Goal: Transaction & Acquisition: Obtain resource

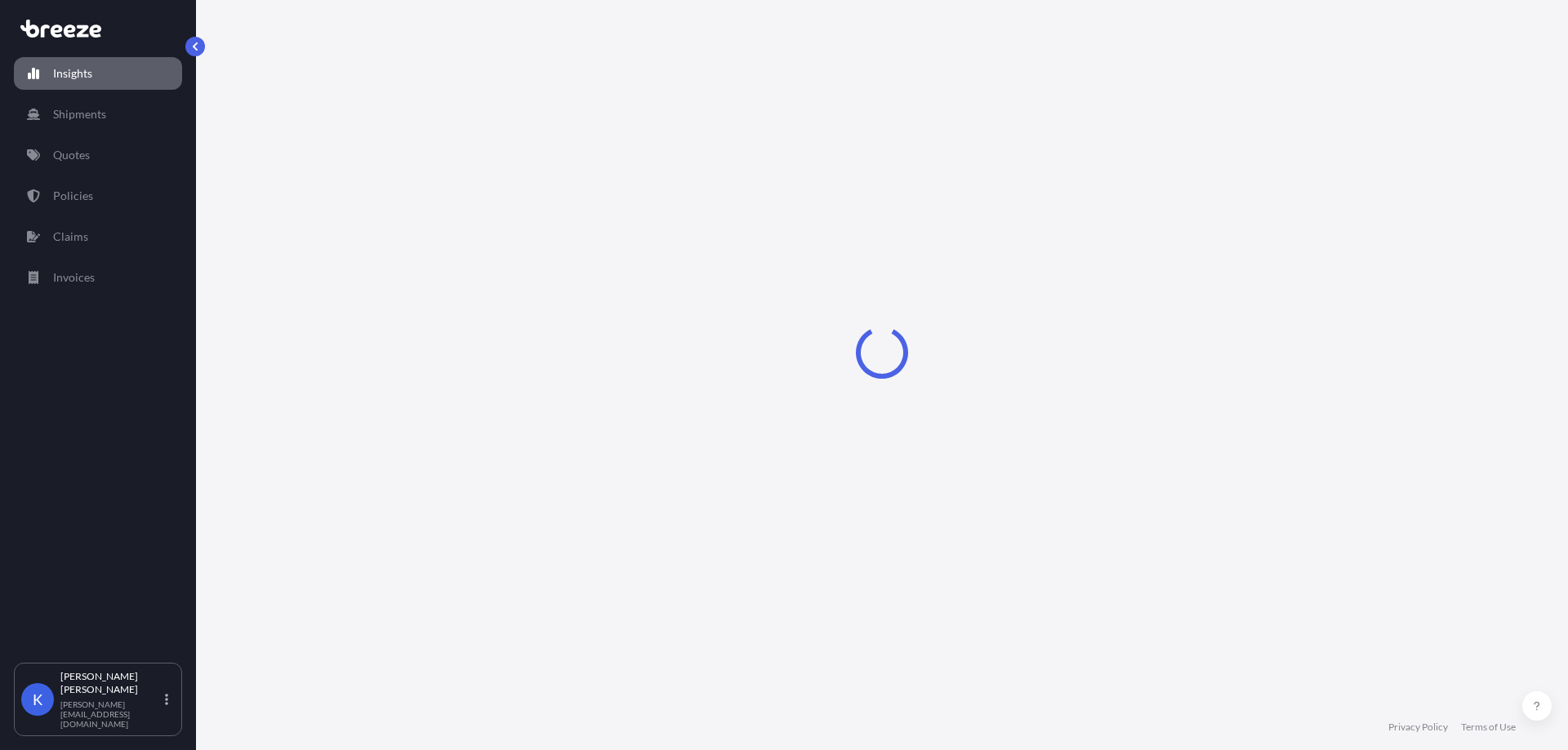
select select "2025"
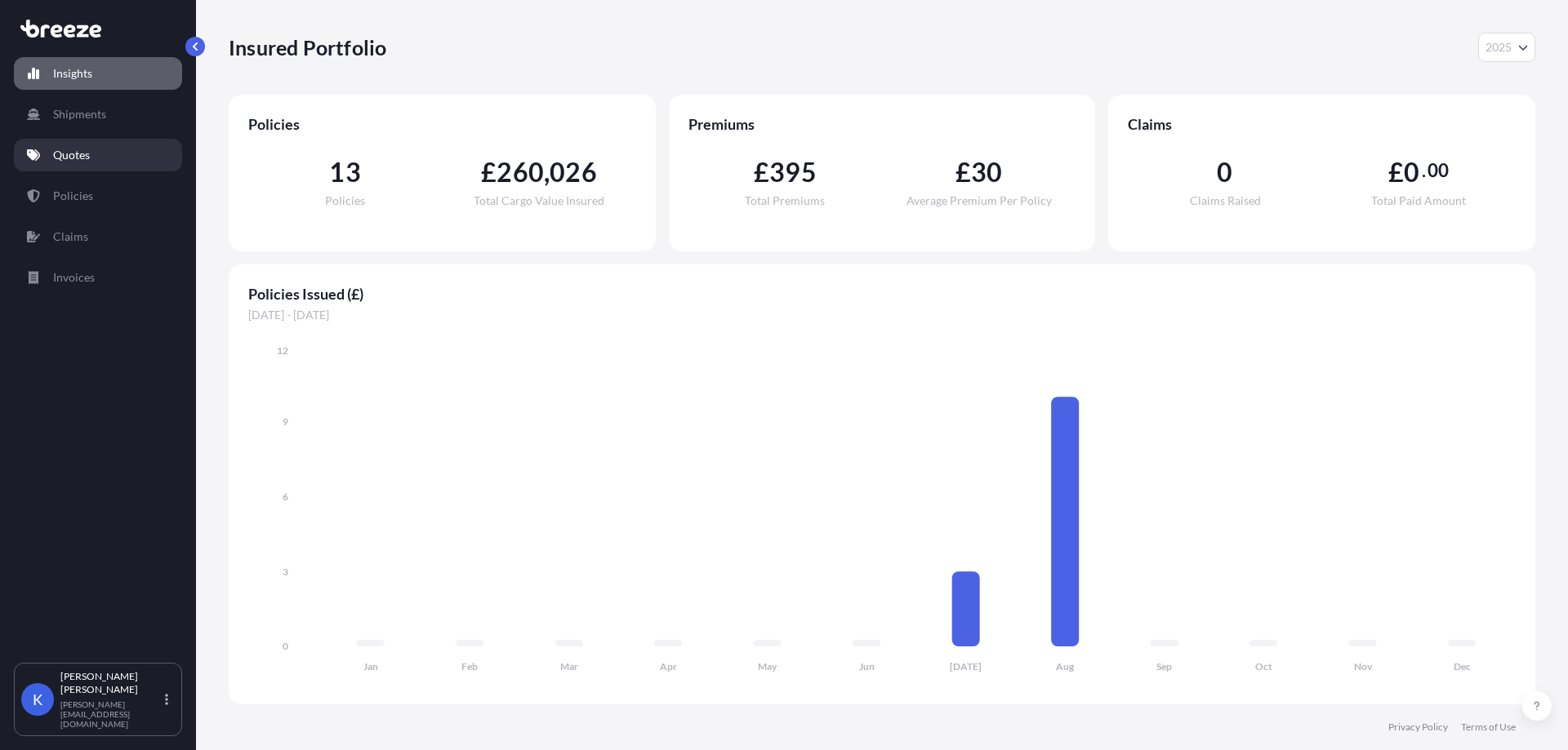
click at [97, 163] on link "Quotes" at bounding box center [98, 155] width 169 height 33
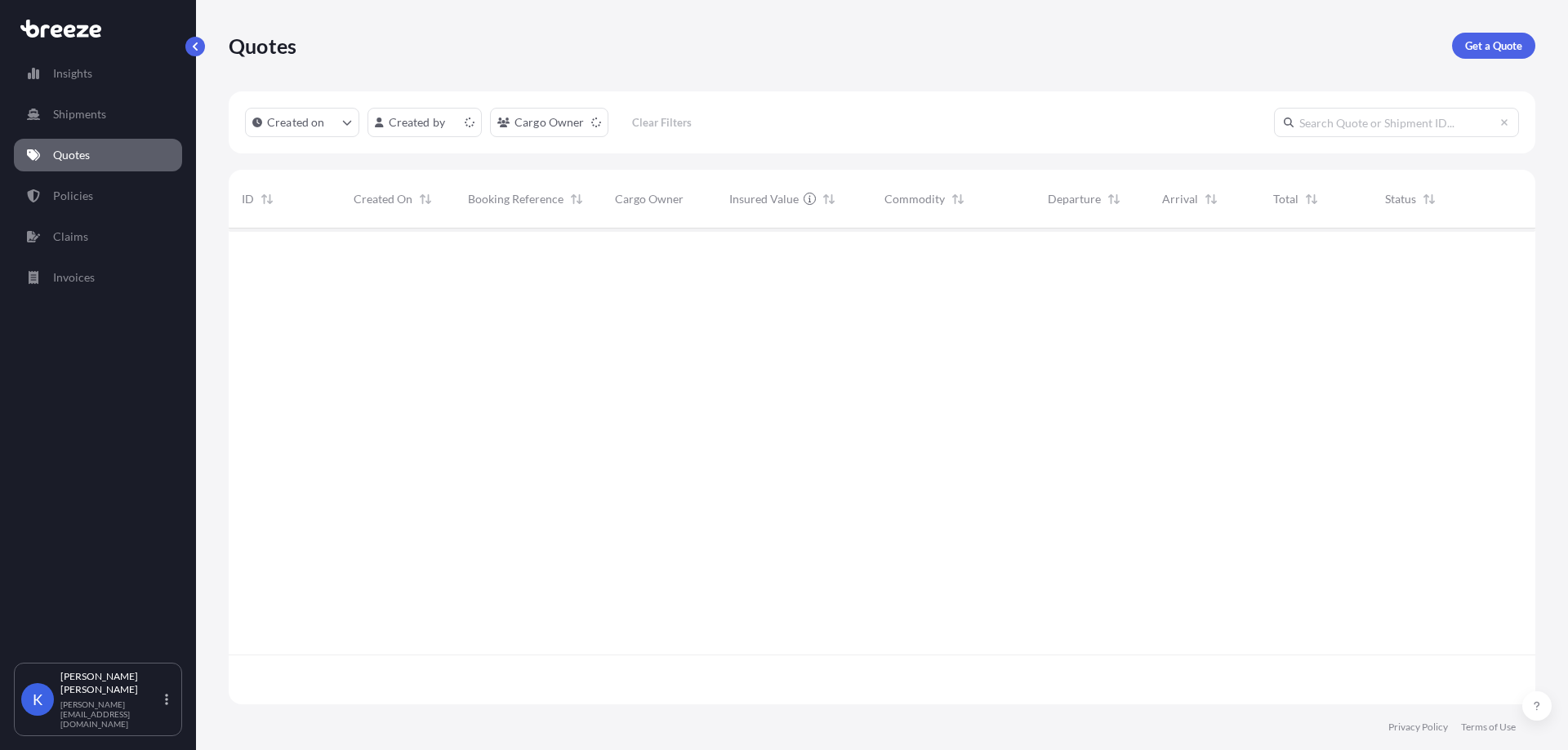
scroll to position [473, 1295]
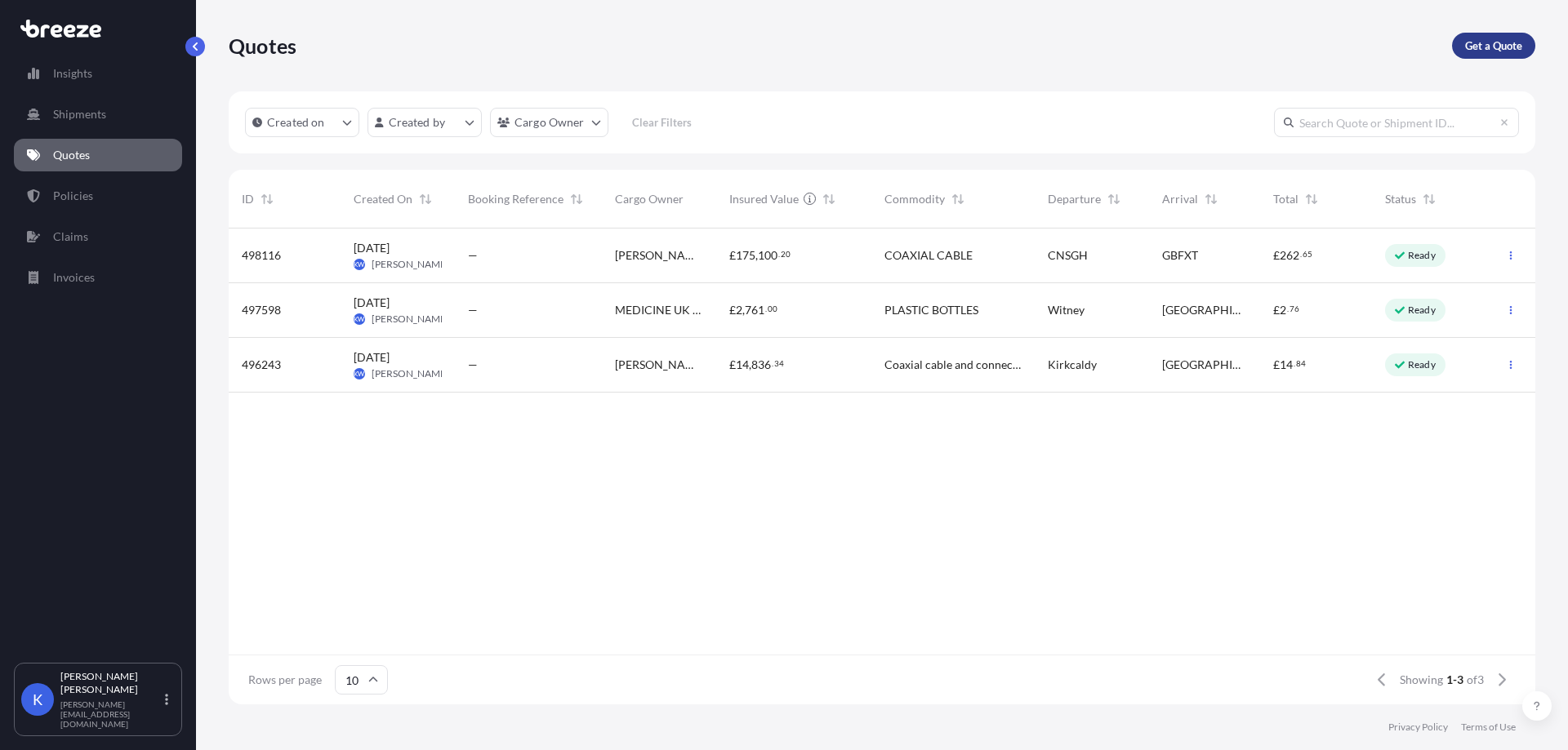
click at [1492, 52] on p "Get a Quote" at bounding box center [1493, 46] width 57 height 16
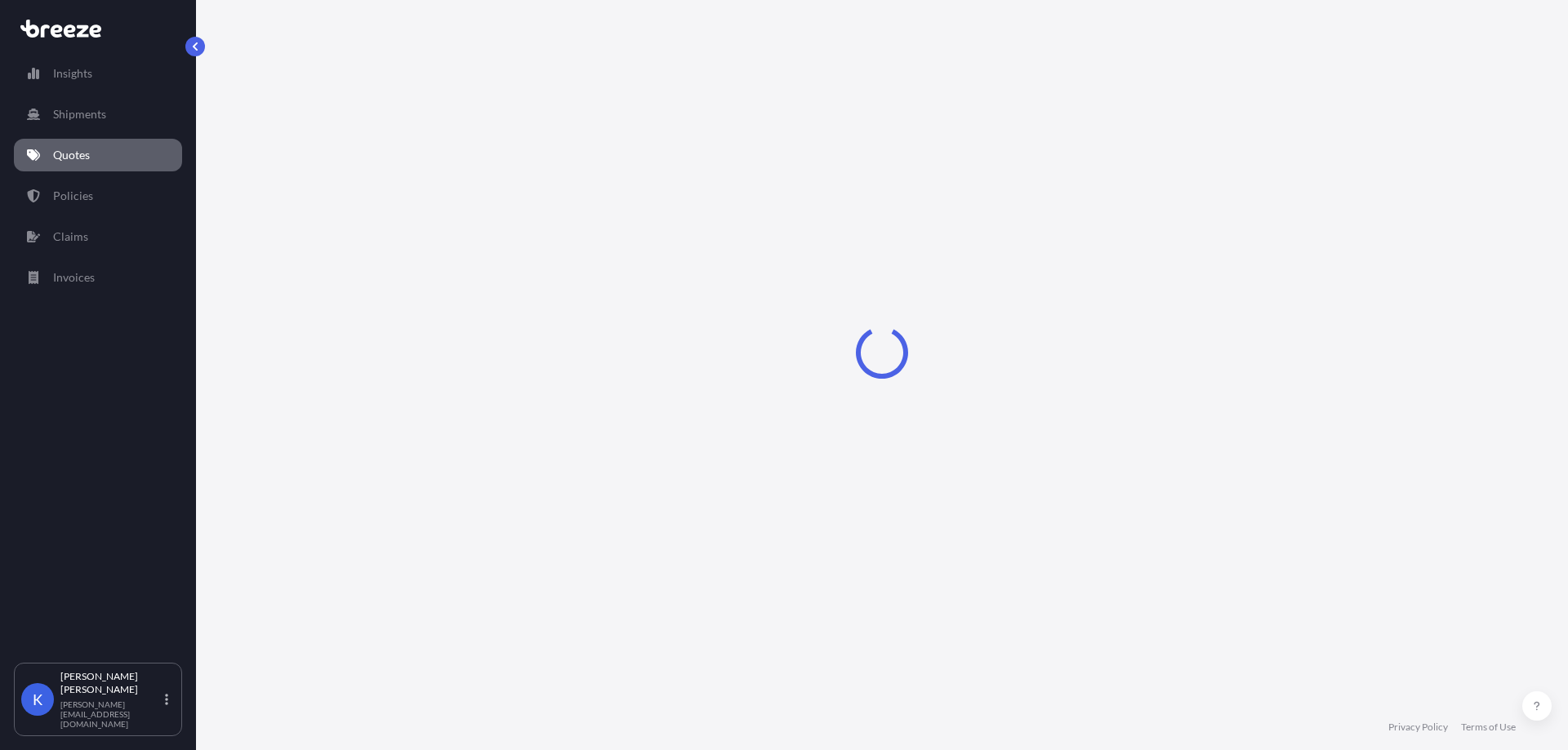
select select "Sea"
select select "1"
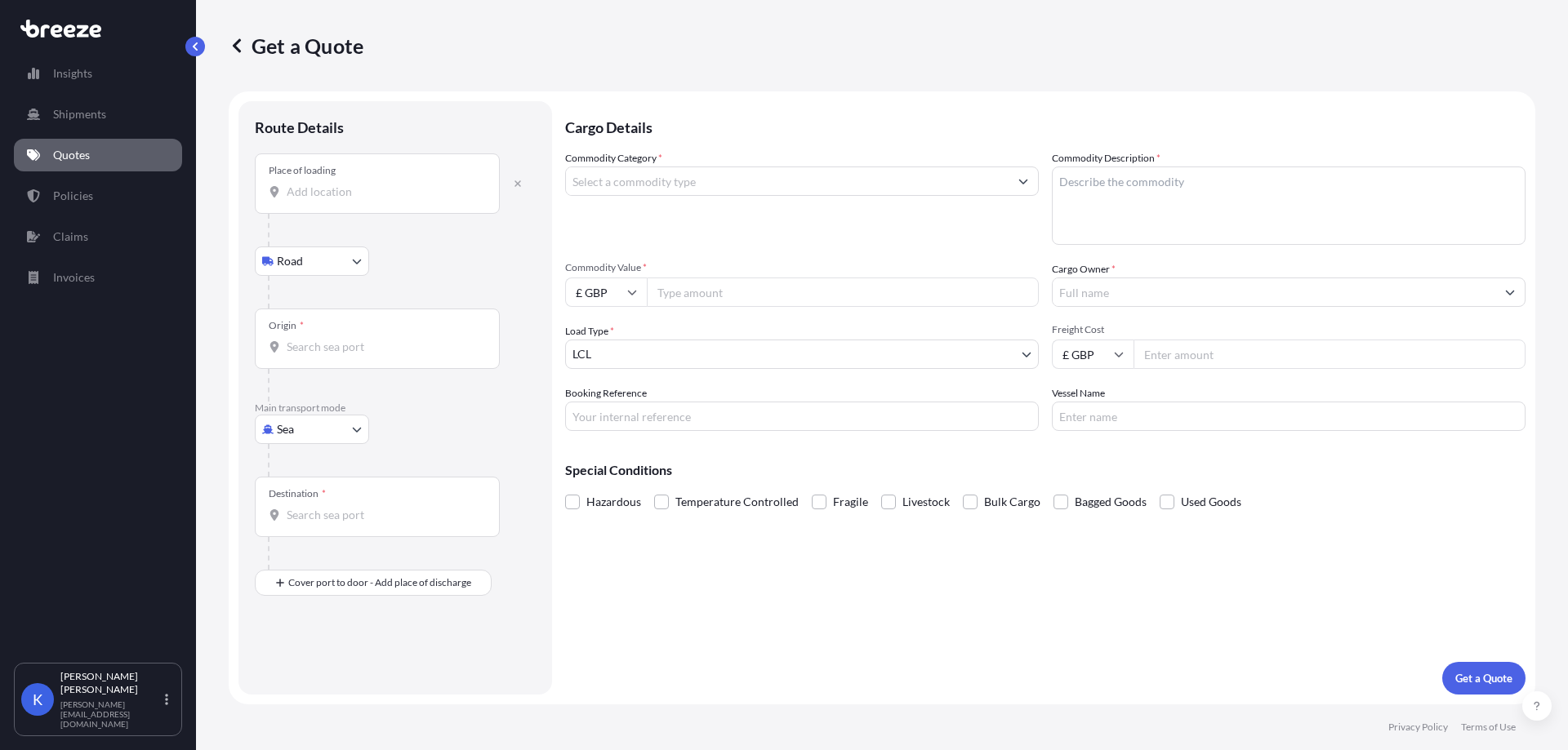
click at [349, 201] on div "Place of loading" at bounding box center [377, 184] width 245 height 61
click at [349, 200] on input "Place of loading" at bounding box center [382, 191] width 193 height 16
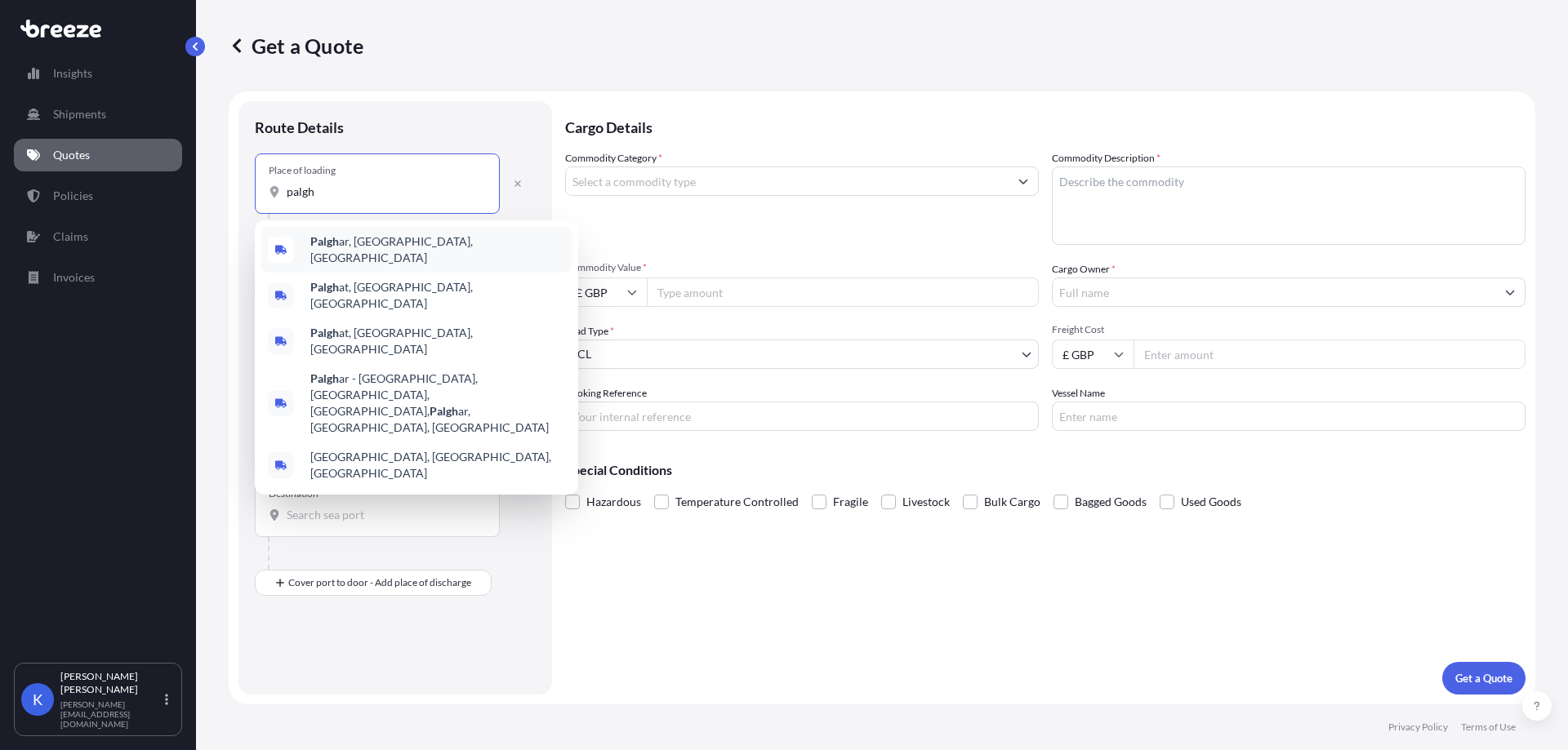
click at [380, 244] on span "[GEOGRAPHIC_DATA], [GEOGRAPHIC_DATA], [GEOGRAPHIC_DATA]" at bounding box center [437, 249] width 254 height 33
type input "[GEOGRAPHIC_DATA], [GEOGRAPHIC_DATA], [GEOGRAPHIC_DATA]"
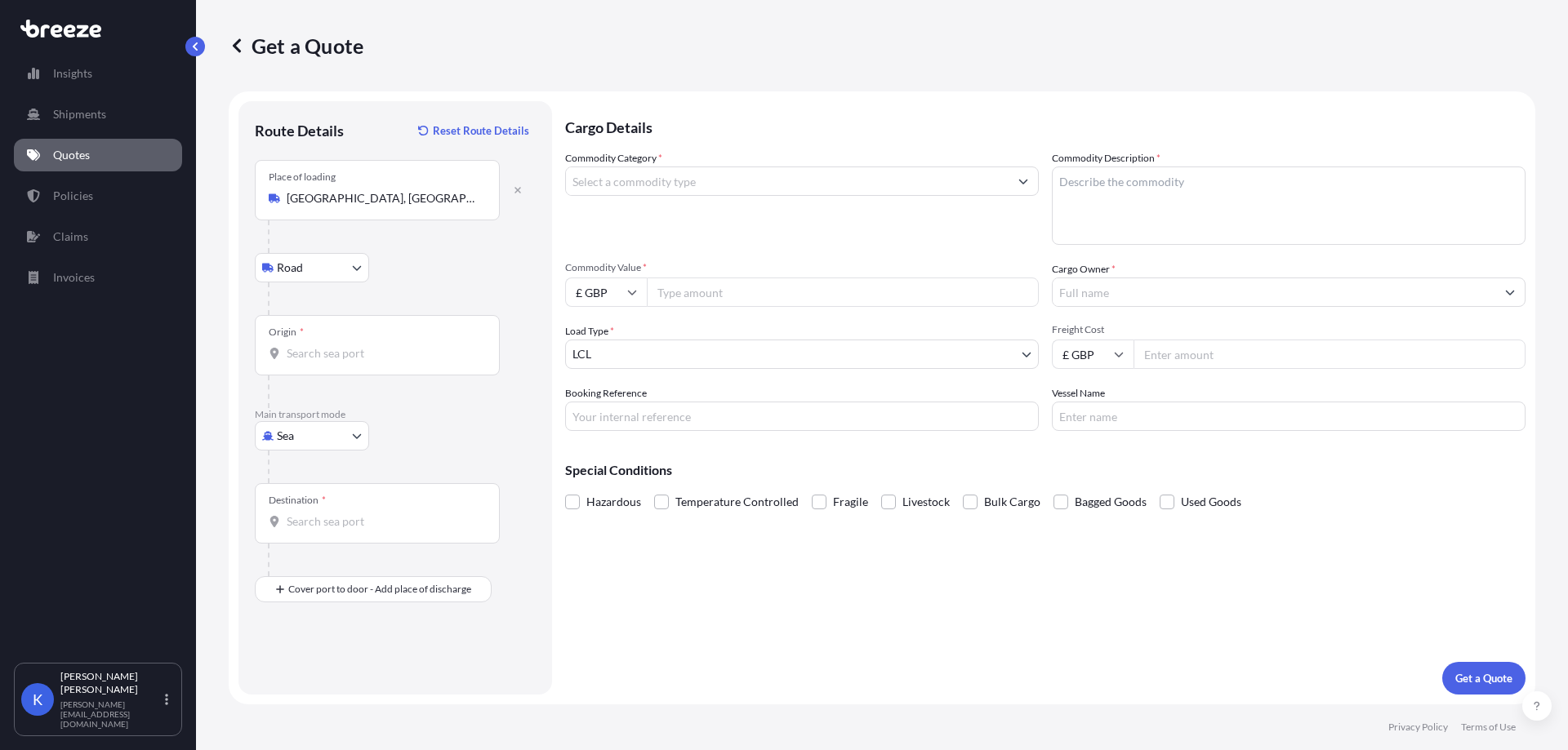
click at [517, 529] on div "Destination *" at bounding box center [395, 530] width 281 height 93
click at [326, 331] on div "Origin *" at bounding box center [377, 345] width 245 height 61
click at [326, 345] on input "Origin *" at bounding box center [382, 353] width 193 height 16
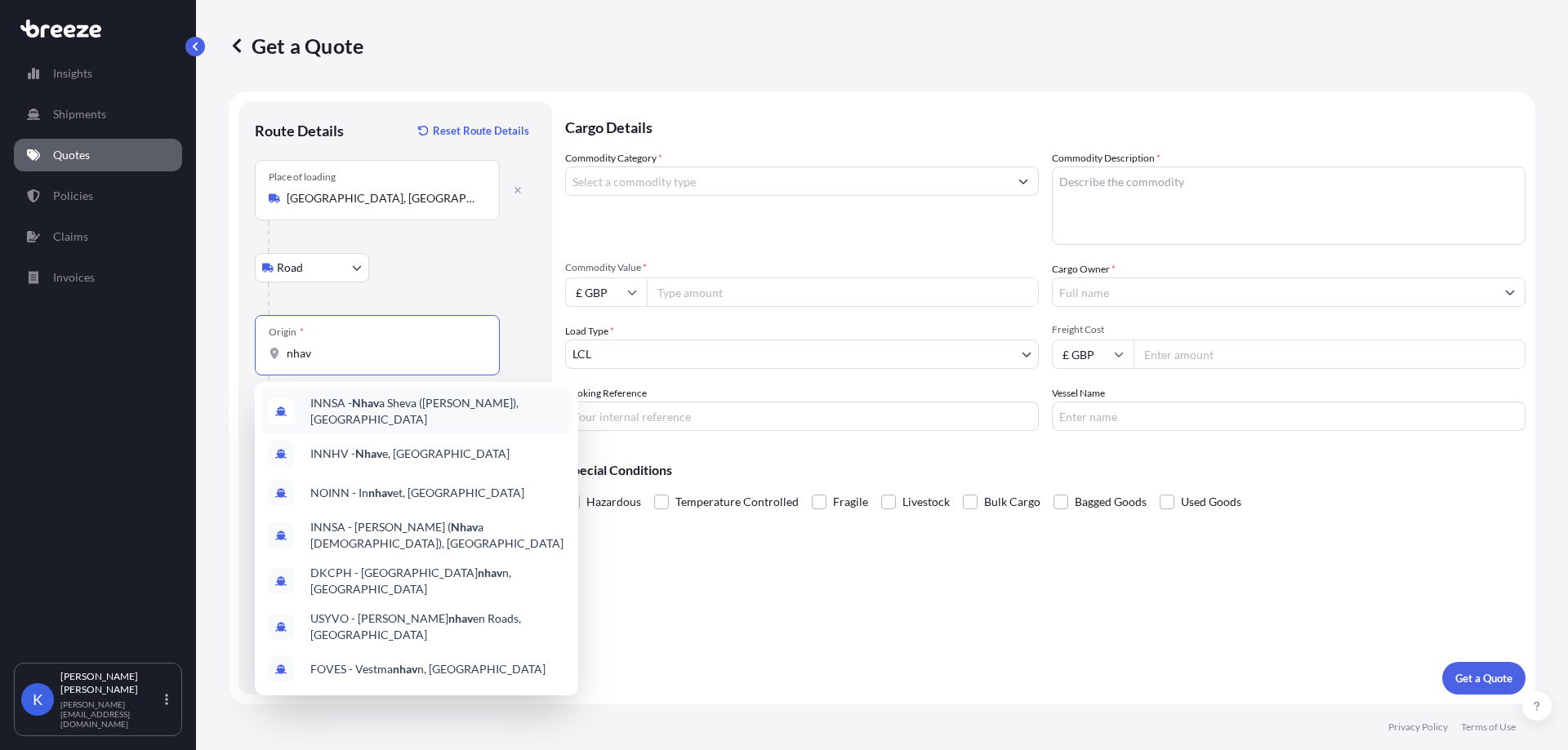
click at [447, 423] on div "INNSA - Nhav a Sheva ([PERSON_NAME]), [GEOGRAPHIC_DATA]" at bounding box center [416, 412] width 310 height 46
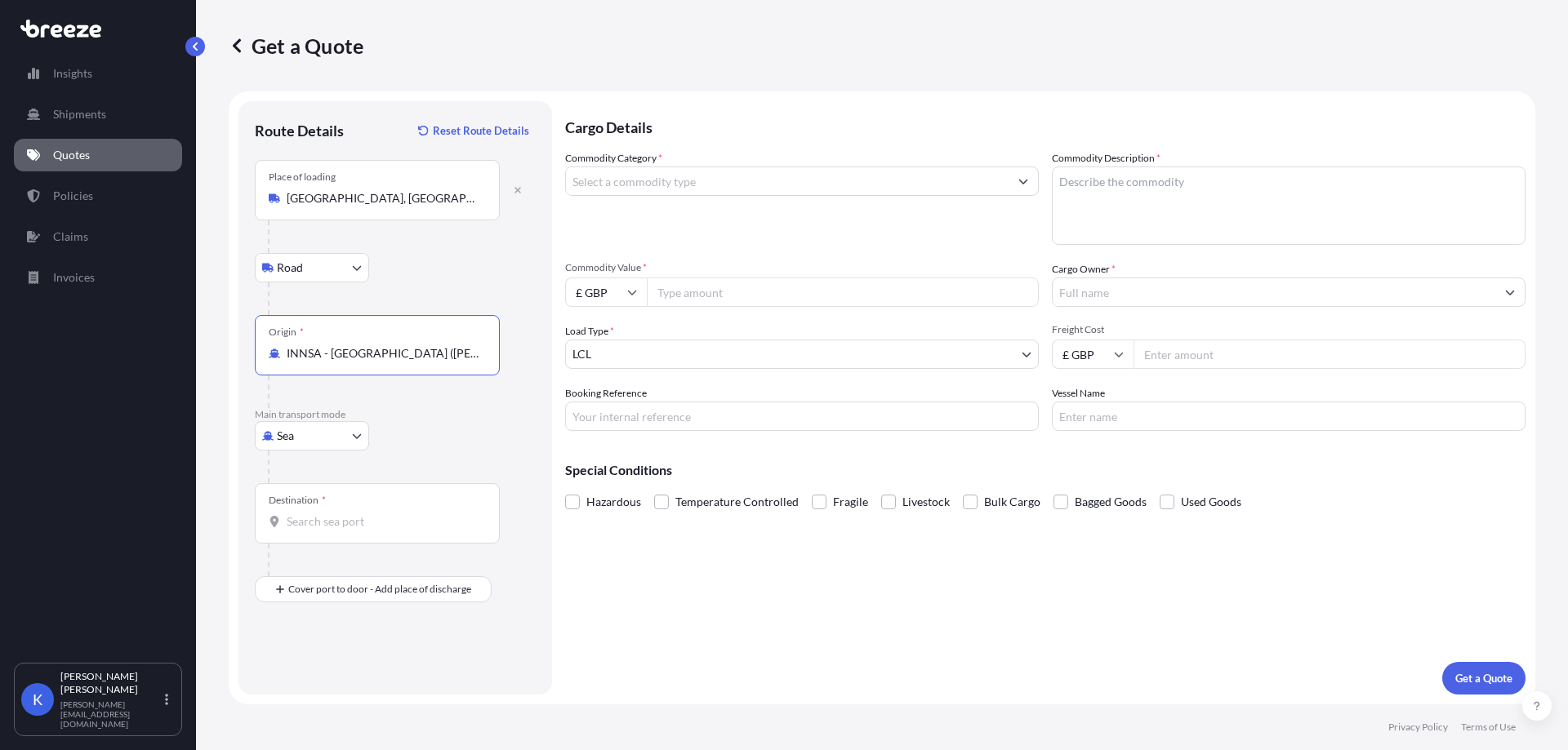
type input "INNSA - [GEOGRAPHIC_DATA] ([PERSON_NAME]), [GEOGRAPHIC_DATA]"
click at [338, 503] on div "Destination *" at bounding box center [377, 514] width 245 height 61
click at [338, 514] on input "Destination *" at bounding box center [382, 522] width 193 height 16
click at [380, 523] on input "Destination * Please select a destination" at bounding box center [382, 522] width 193 height 16
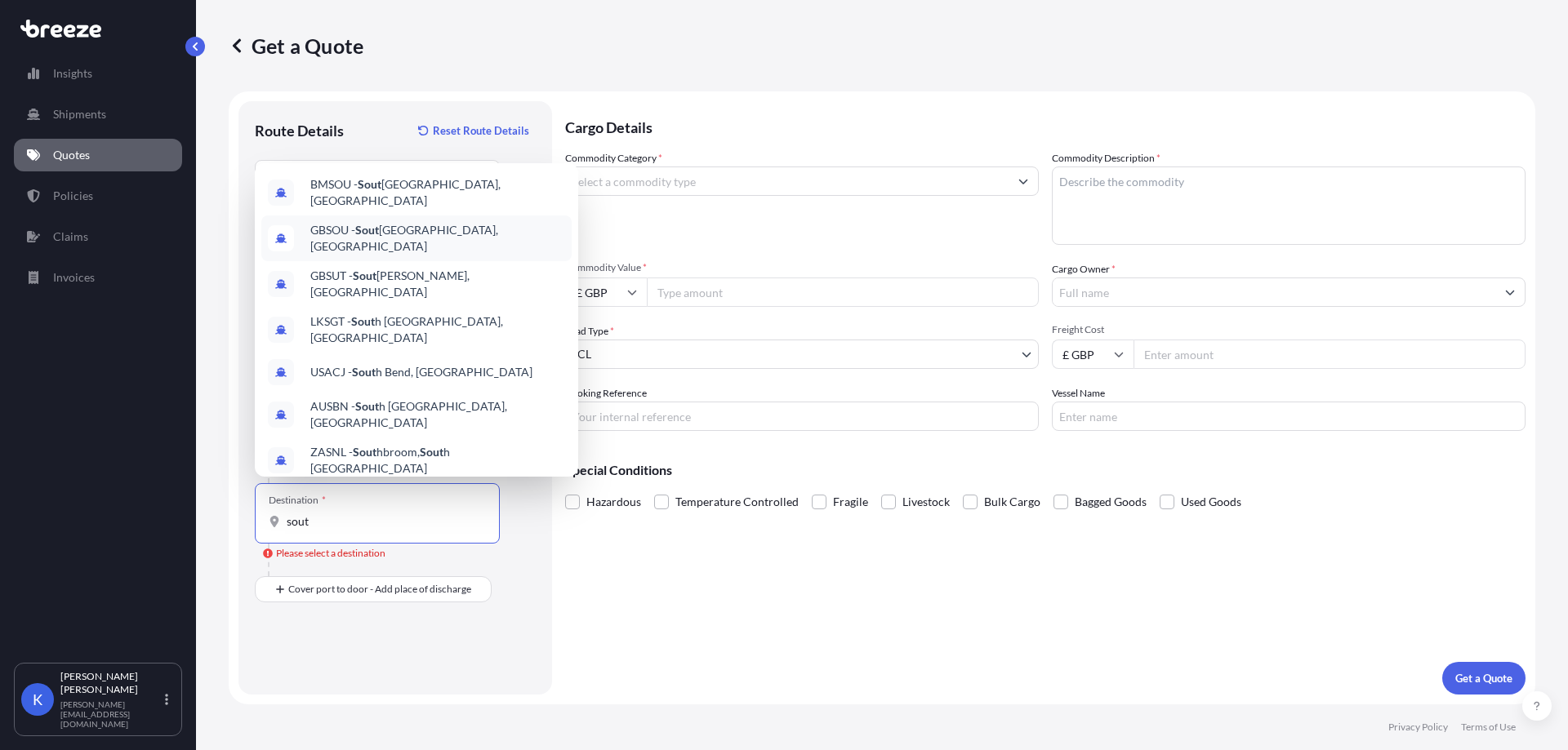
click at [427, 236] on div "GBSOU - Sout hampton, [GEOGRAPHIC_DATA]" at bounding box center [416, 238] width 310 height 46
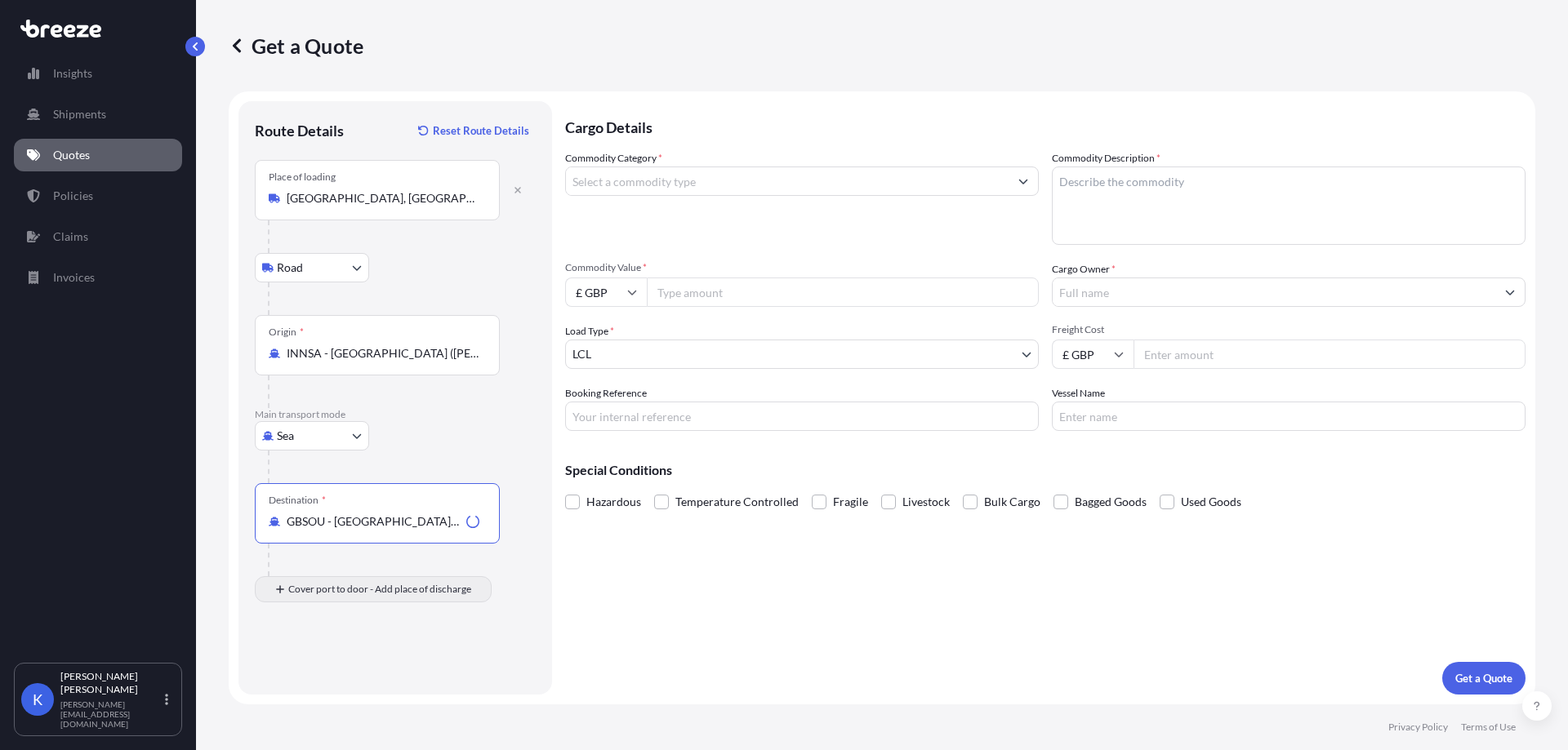
type input "GBSOU - [GEOGRAPHIC_DATA], [GEOGRAPHIC_DATA]"
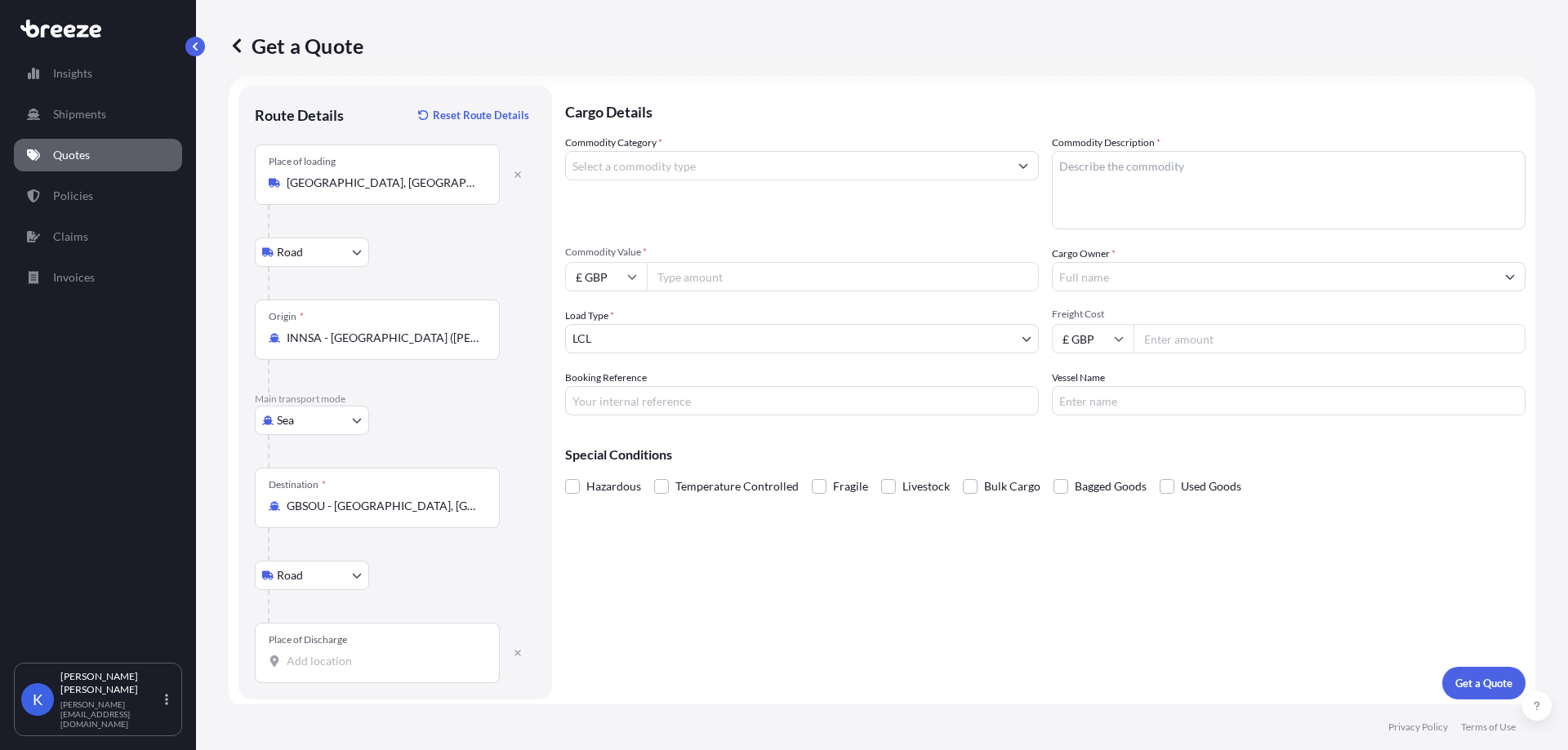
scroll to position [20, 0]
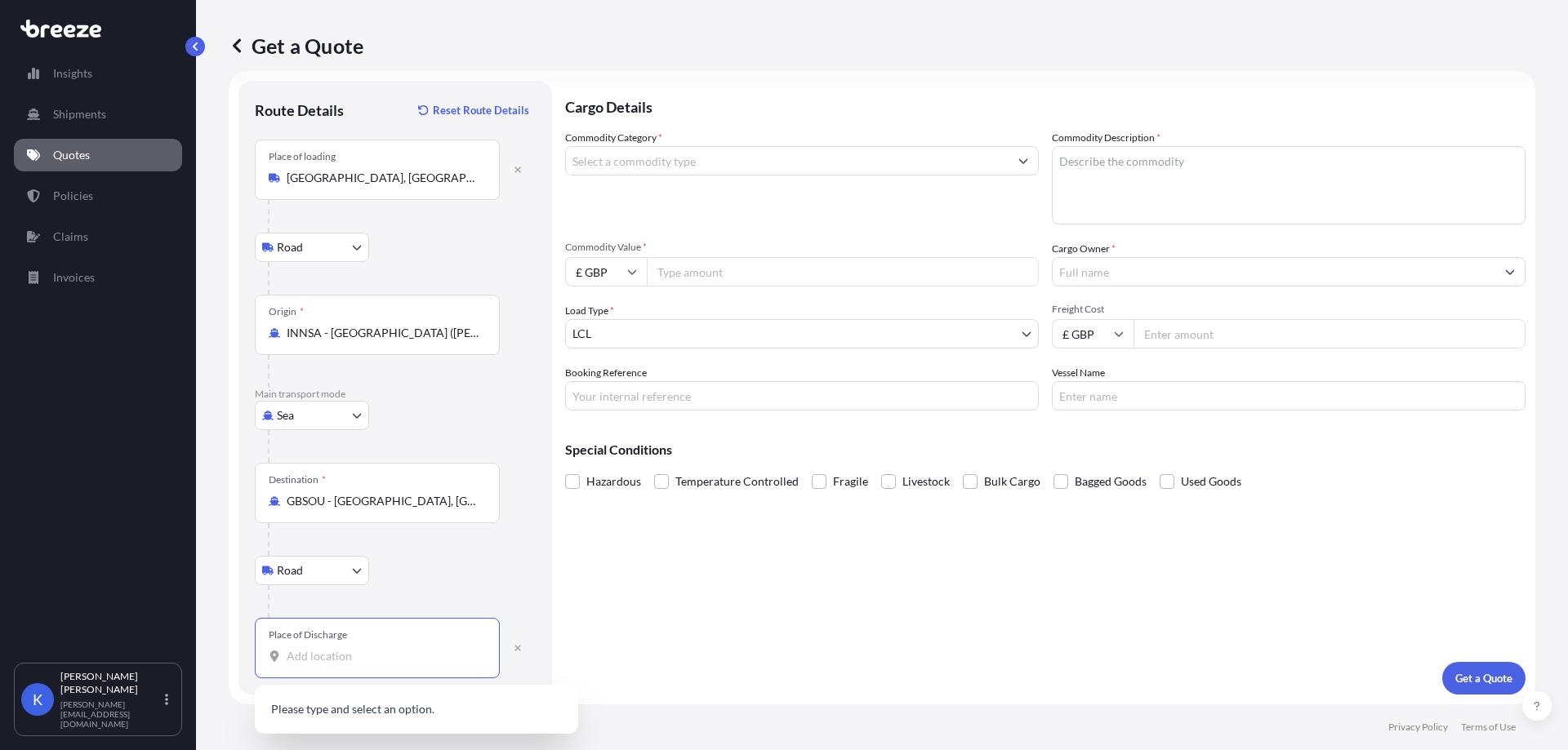
click at [351, 656] on input "Place of Discharge" at bounding box center [382, 656] width 193 height 16
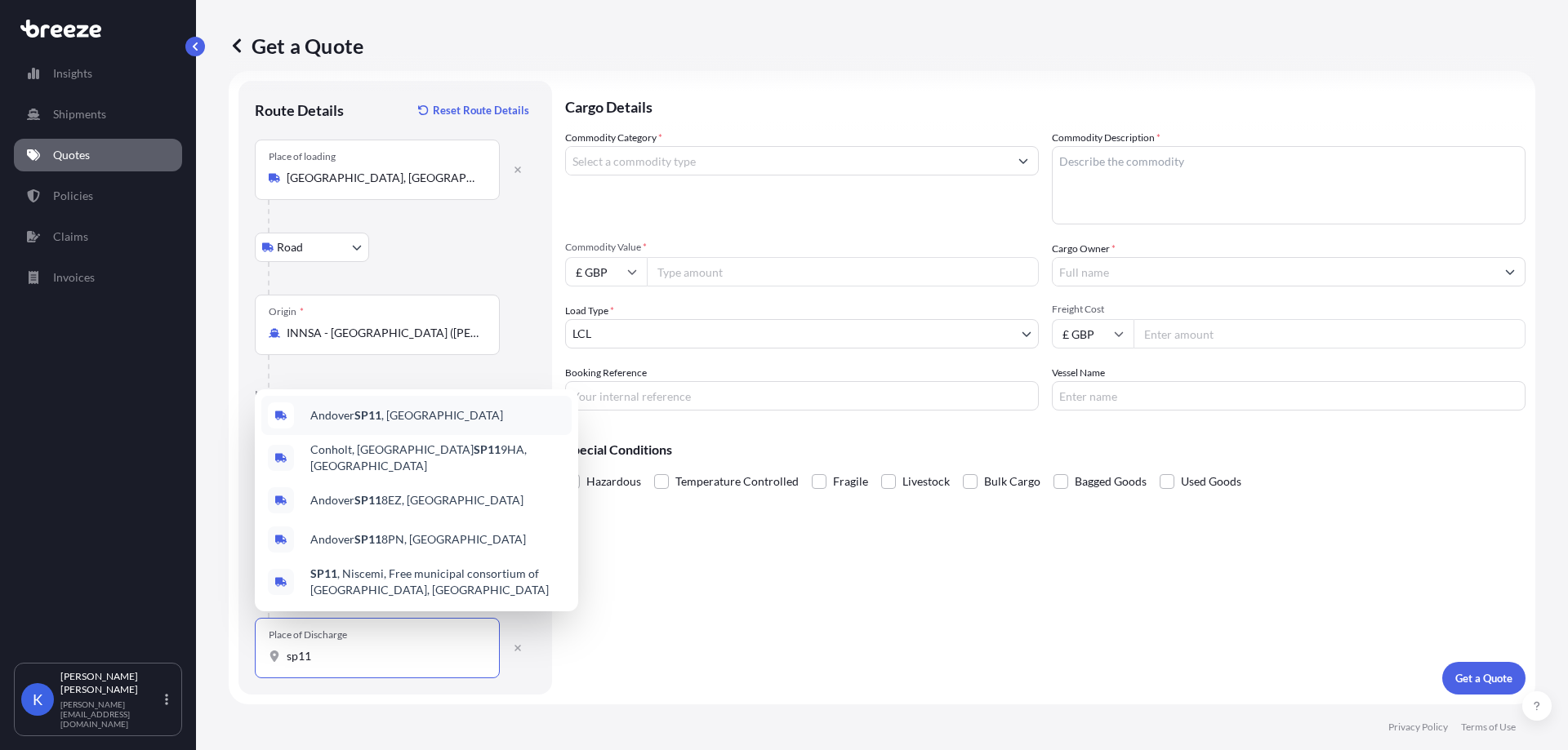
click at [403, 429] on div "Andover SP11 , [GEOGRAPHIC_DATA]" at bounding box center [416, 415] width 310 height 39
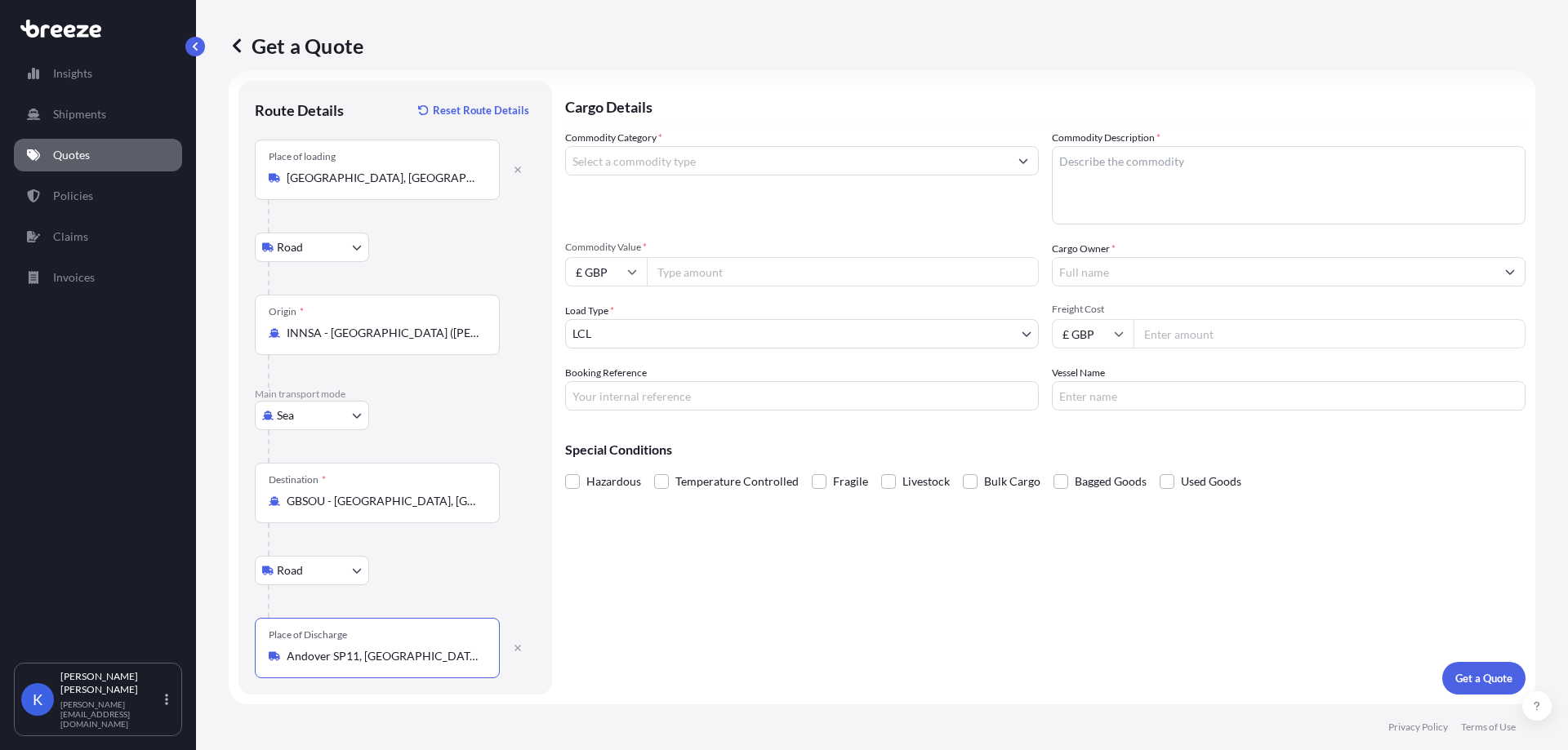
click at [350, 664] on input "Andover SP11, [GEOGRAPHIC_DATA]" at bounding box center [382, 656] width 193 height 16
click at [412, 666] on div "Place of Discharge Andover SP11, [GEOGRAPHIC_DATA]" at bounding box center [377, 648] width 245 height 61
click at [412, 664] on input "Andover SP11, [GEOGRAPHIC_DATA]" at bounding box center [382, 656] width 193 height 16
drag, startPoint x: 412, startPoint y: 666, endPoint x: 382, endPoint y: 673, distance: 30.8
click at [382, 673] on div "Place of Discharge Andover SP11, [GEOGRAPHIC_DATA]" at bounding box center [377, 648] width 245 height 61
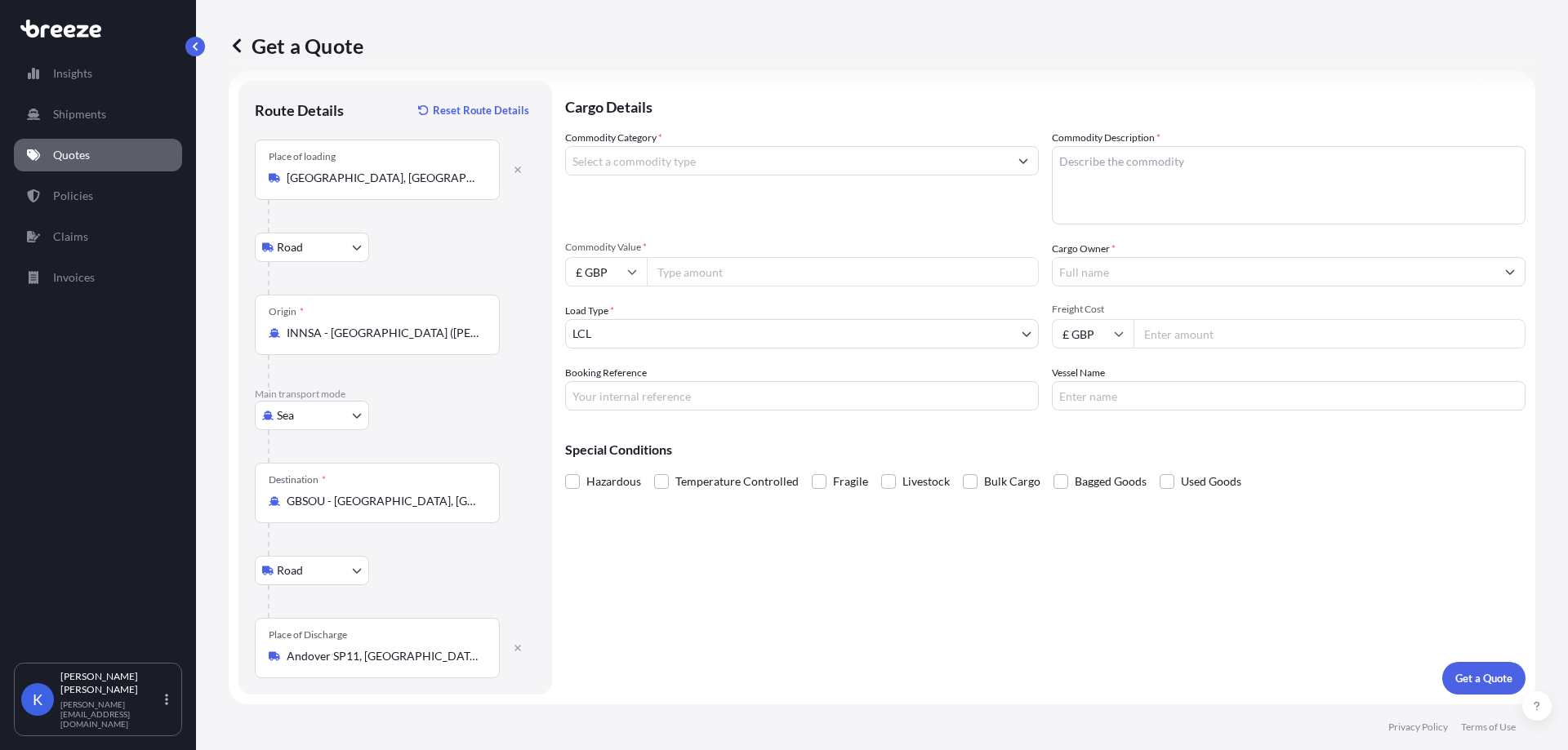
click at [382, 664] on input "Andover SP11, [GEOGRAPHIC_DATA]" at bounding box center [382, 656] width 193 height 16
click at [398, 669] on div "Place of Discharge Andover SP11, [GEOGRAPHIC_DATA]" at bounding box center [377, 648] width 245 height 61
click at [398, 664] on input "Andover SP11, [GEOGRAPHIC_DATA]" at bounding box center [382, 656] width 193 height 16
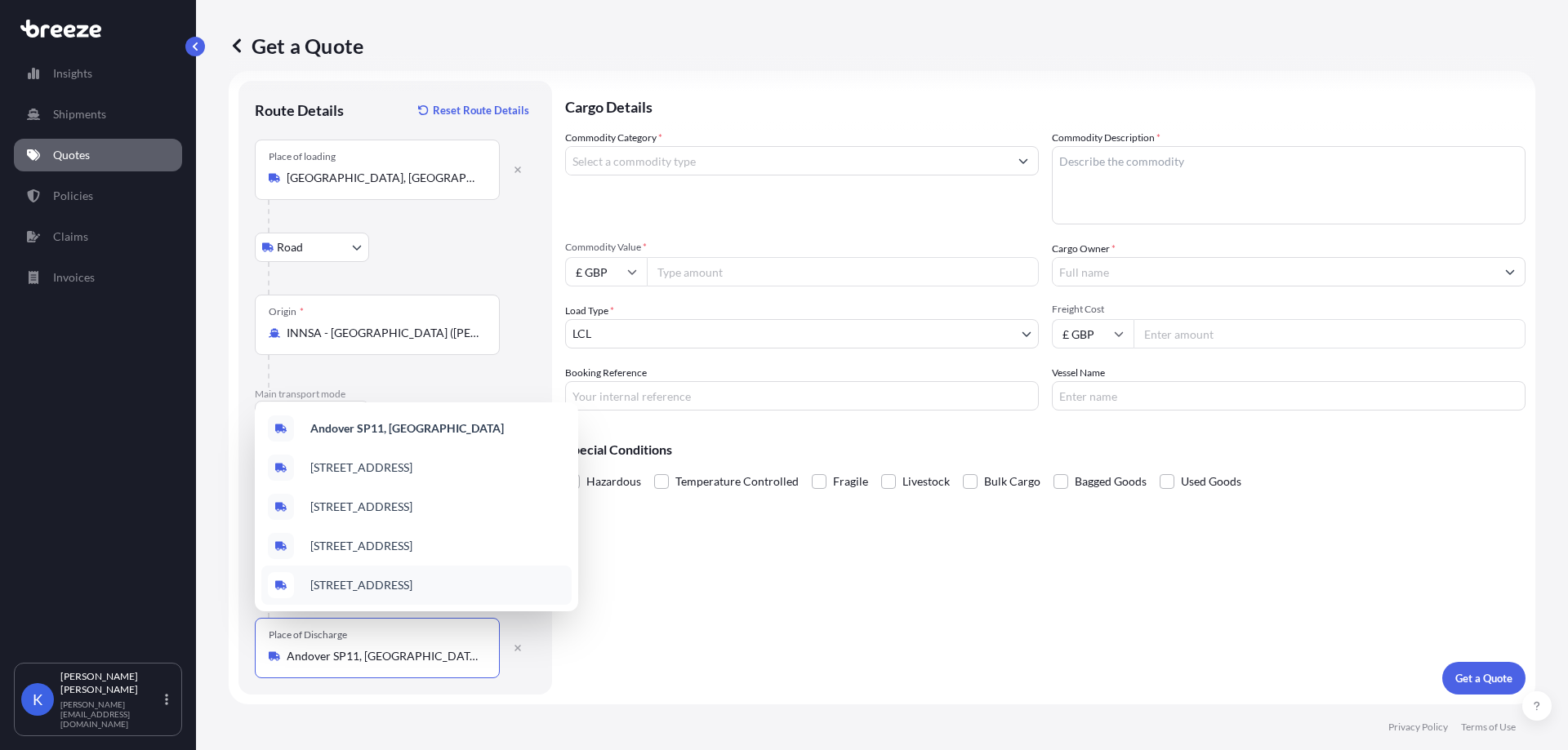
drag, startPoint x: 387, startPoint y: 649, endPoint x: 154, endPoint y: 649, distance: 233.0
click at [154, 649] on div "Insights Shipments Quotes Policies Claims Invoices K [PERSON_NAME] [PERSON_NAME…" at bounding box center [784, 375] width 1568 height 750
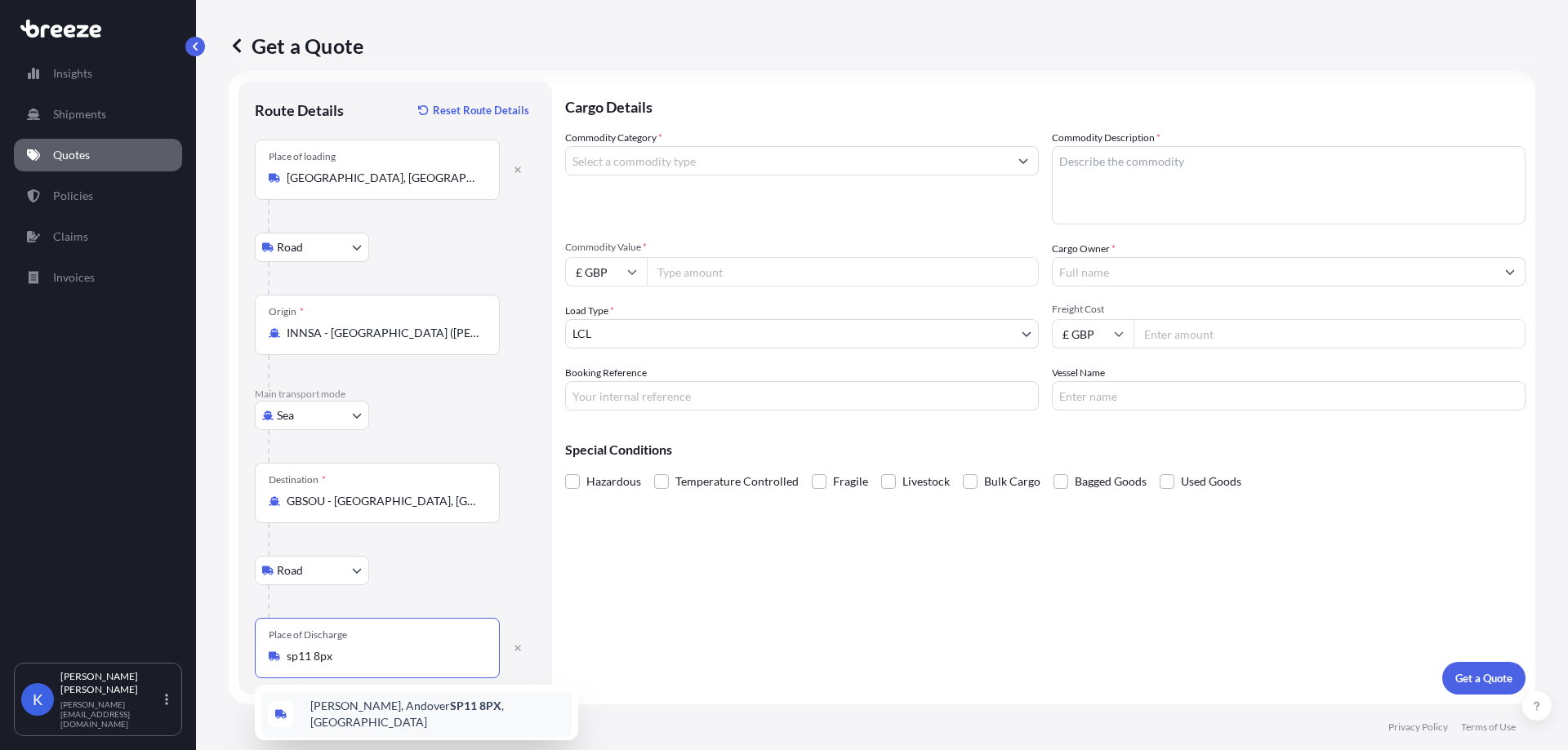
click at [471, 717] on div "Quarley, Andover SP11 8PX , [GEOGRAPHIC_DATA]" at bounding box center [416, 714] width 310 height 46
type input "Quarley, Andover SP11 8PX, [GEOGRAPHIC_DATA]"
click at [766, 166] on input "Commodity Category *" at bounding box center [787, 161] width 443 height 29
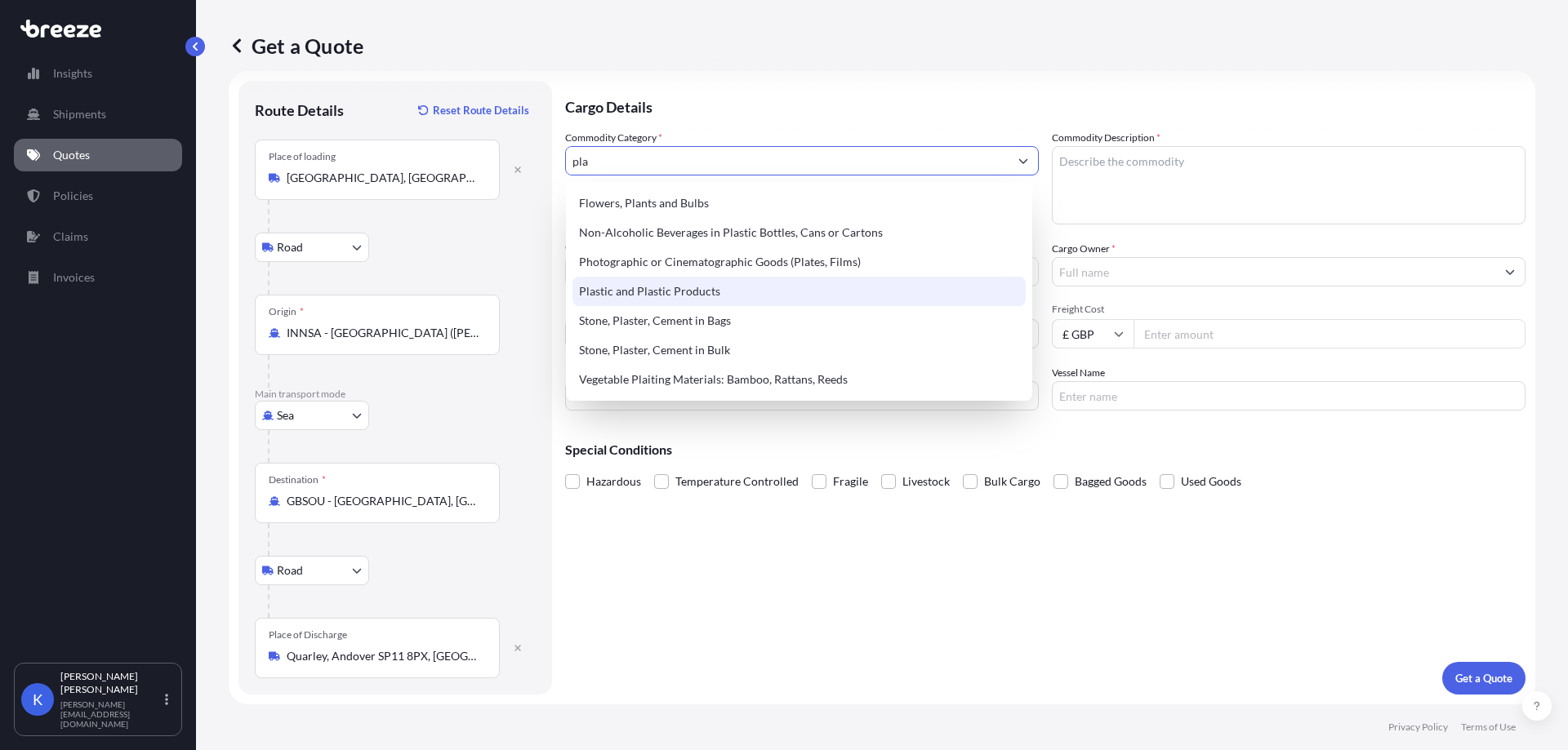
click at [774, 295] on div "Plastic and Plastic Products" at bounding box center [799, 291] width 453 height 29
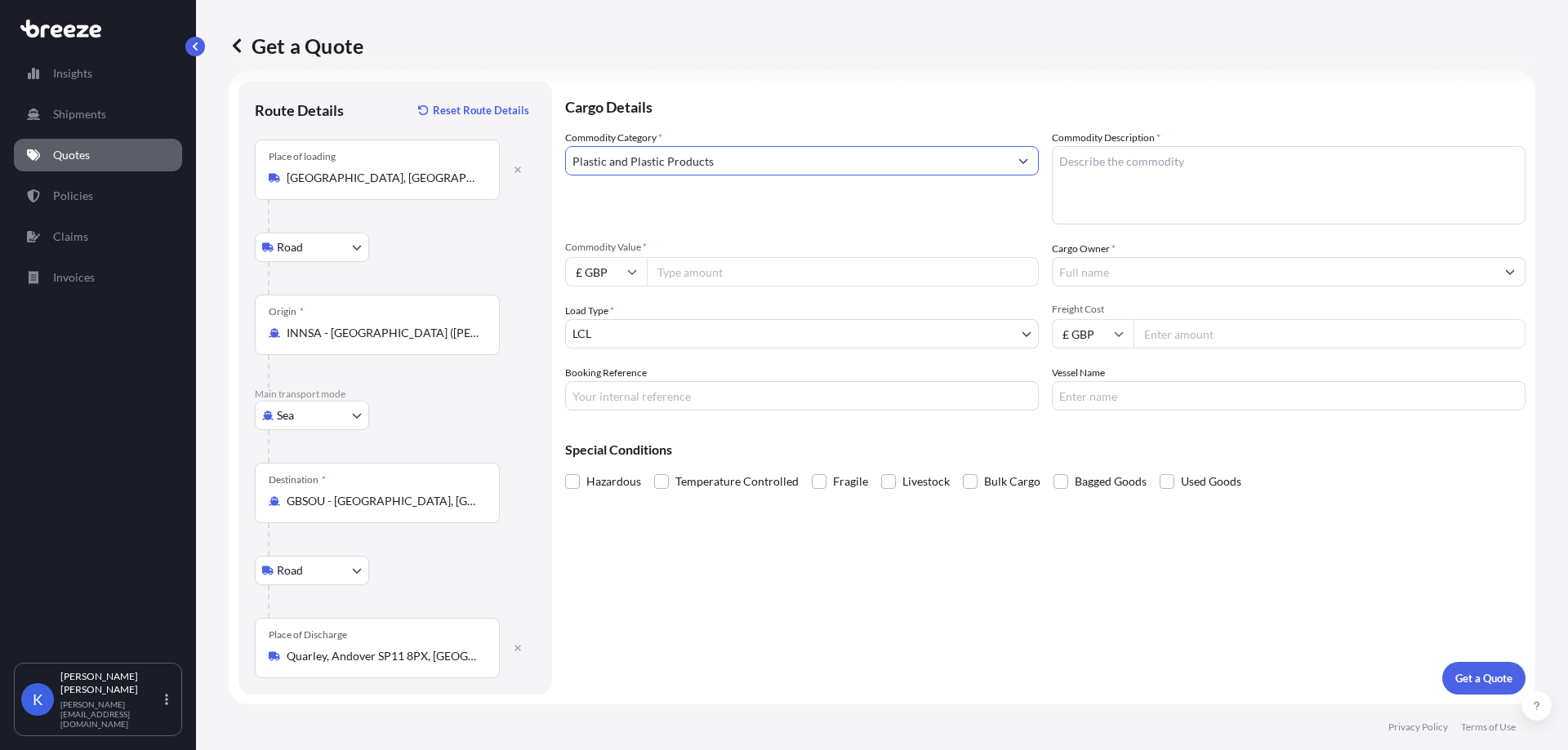
type input "Plastic and Plastic Products"
click at [1105, 162] on textarea "Commodity Description *" at bounding box center [1288, 186] width 474 height 79
type textarea "PIPES"
click at [746, 261] on input "Commodity Value *" at bounding box center [842, 271] width 392 height 29
type input "2087.30"
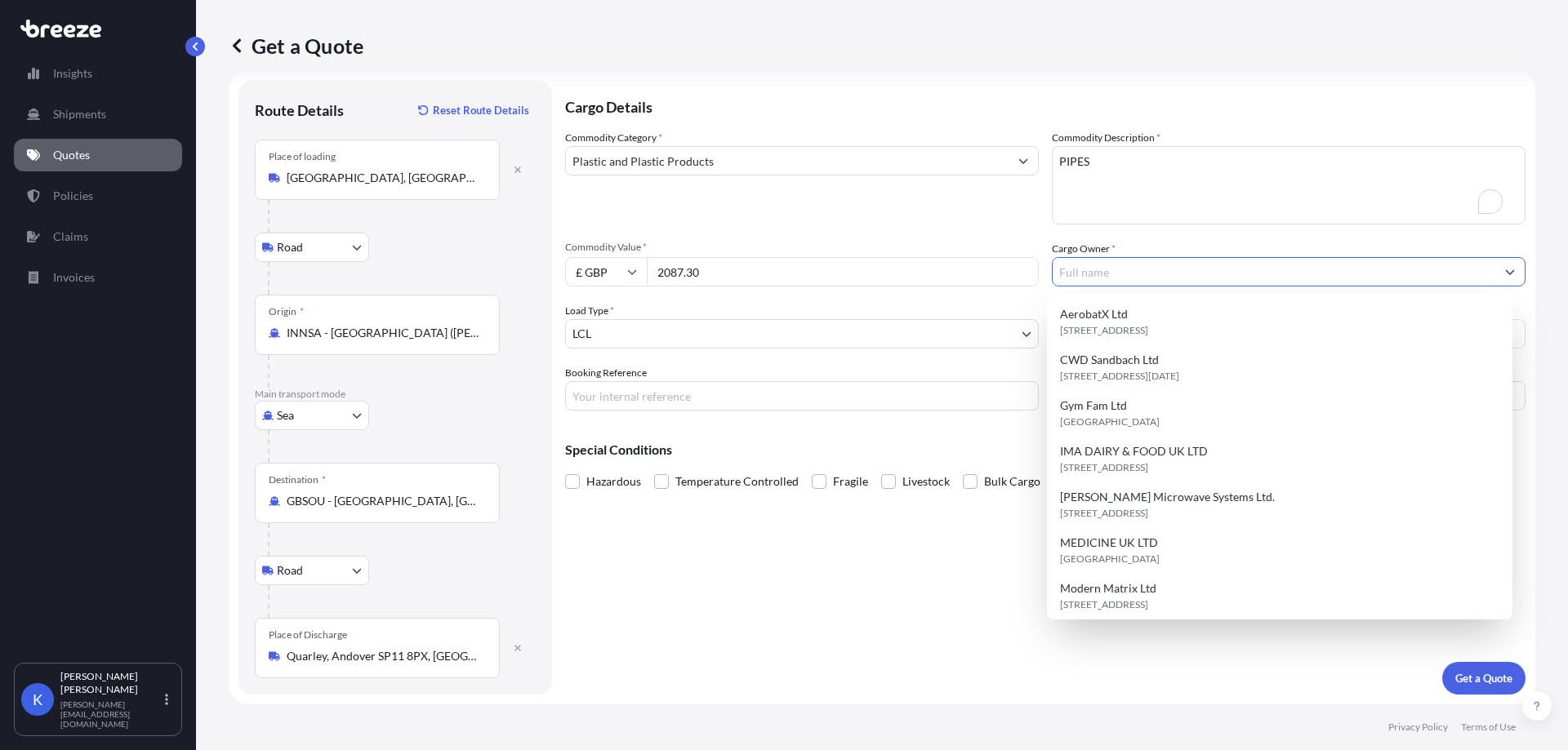
click at [1091, 267] on input "Cargo Owner *" at bounding box center [1274, 271] width 443 height 29
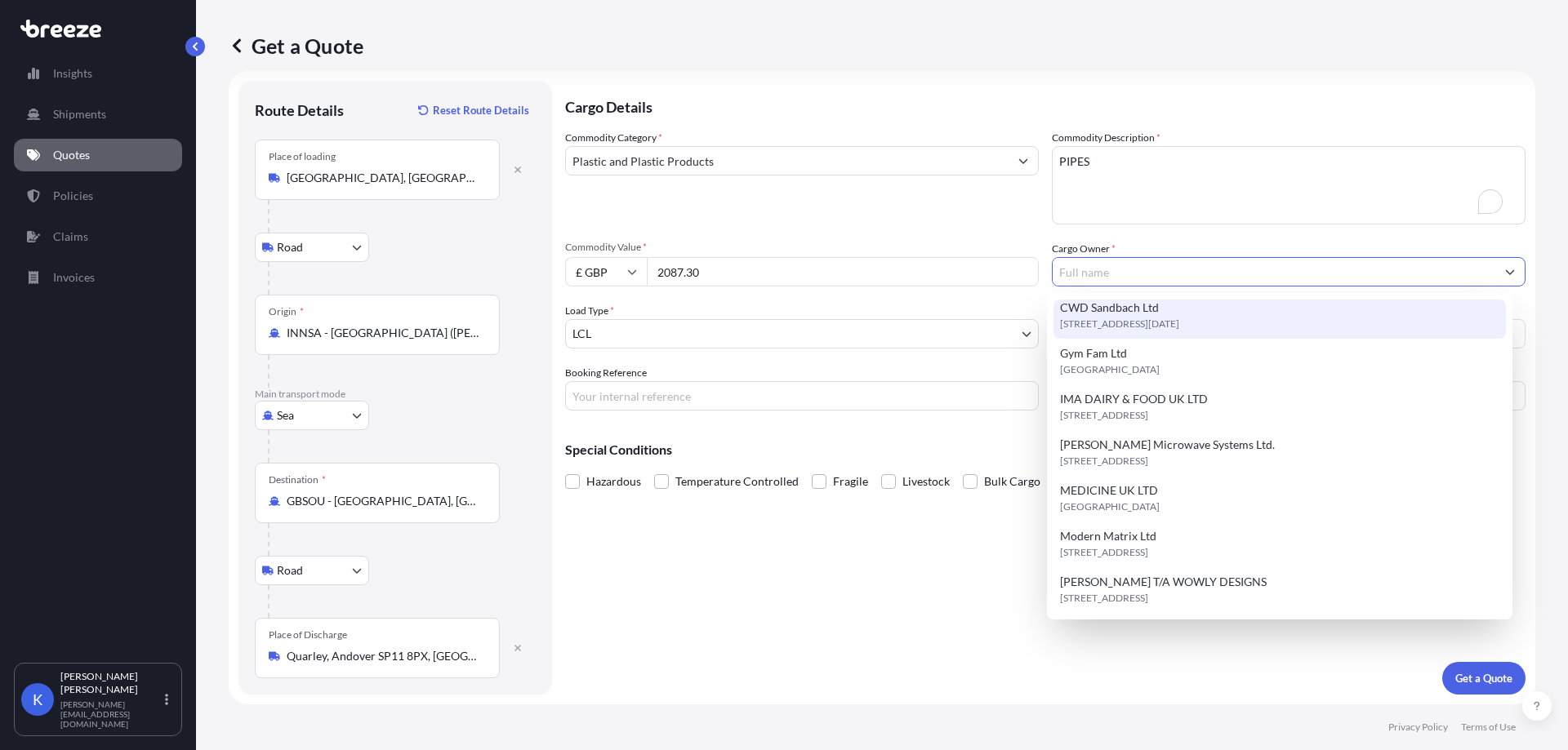
scroll to position [0, 0]
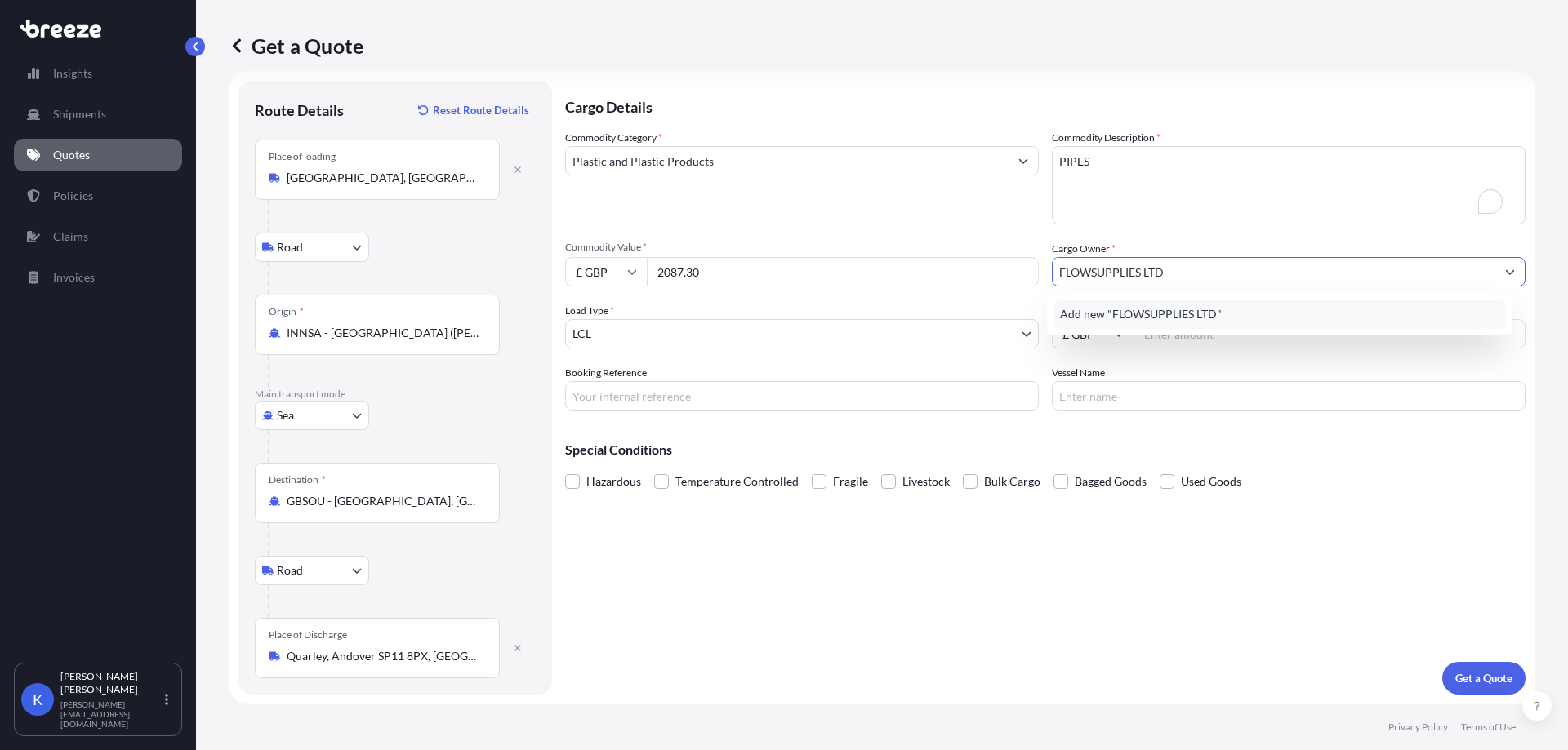
click at [1219, 311] on span "Add new "FLOWSUPPLIES LTD"" at bounding box center [1141, 314] width 162 height 16
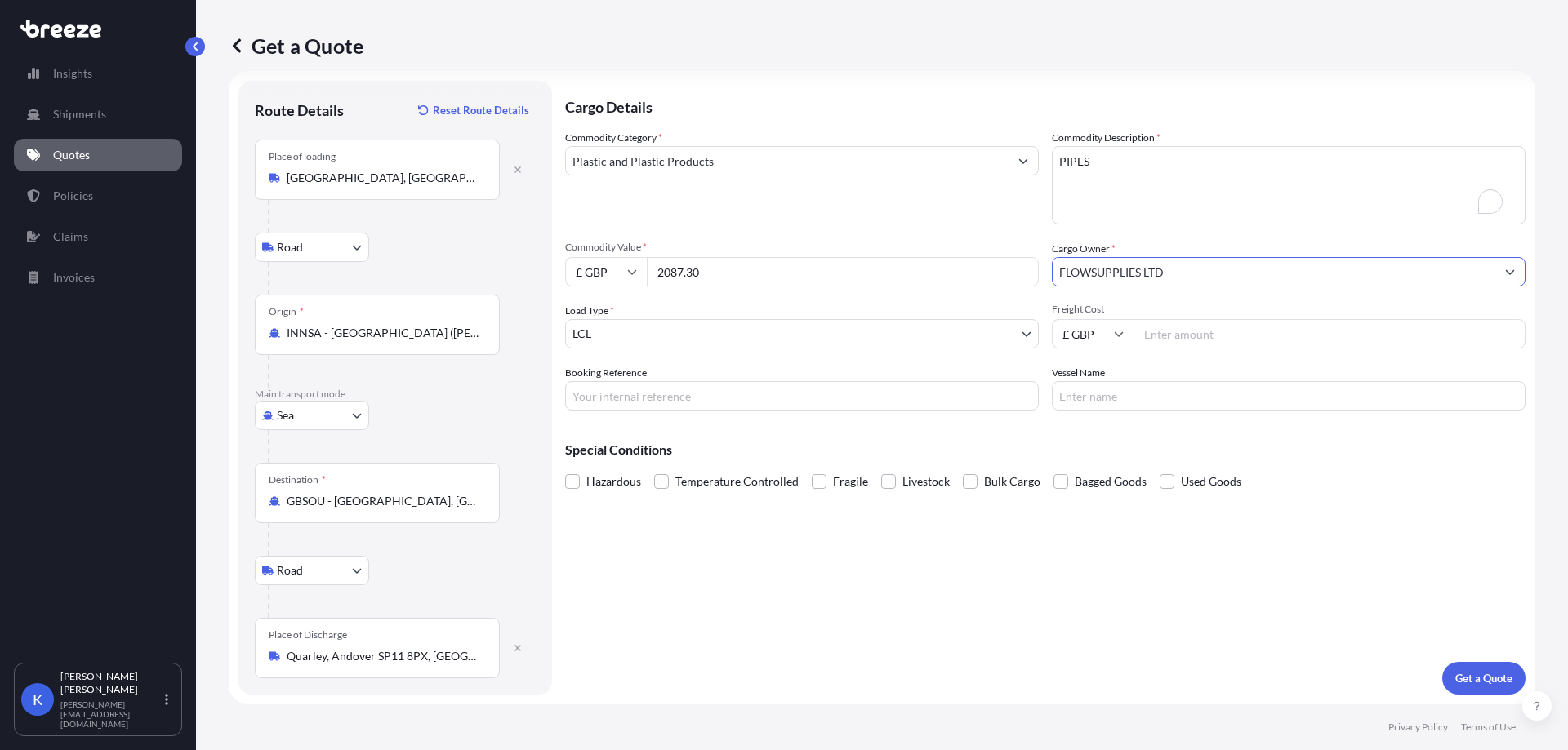
type input "FLOWSUPPLIES LTD"
click at [1169, 327] on input "Freight Cost" at bounding box center [1329, 333] width 392 height 29
type input "568.01"
click at [1399, 667] on div "Cargo Details Commodity Category * Plastic and Plastic Products Commodity Descr…" at bounding box center [1044, 388] width 961 height 614
click at [1483, 690] on button "Get a Quote" at bounding box center [1483, 678] width 83 height 33
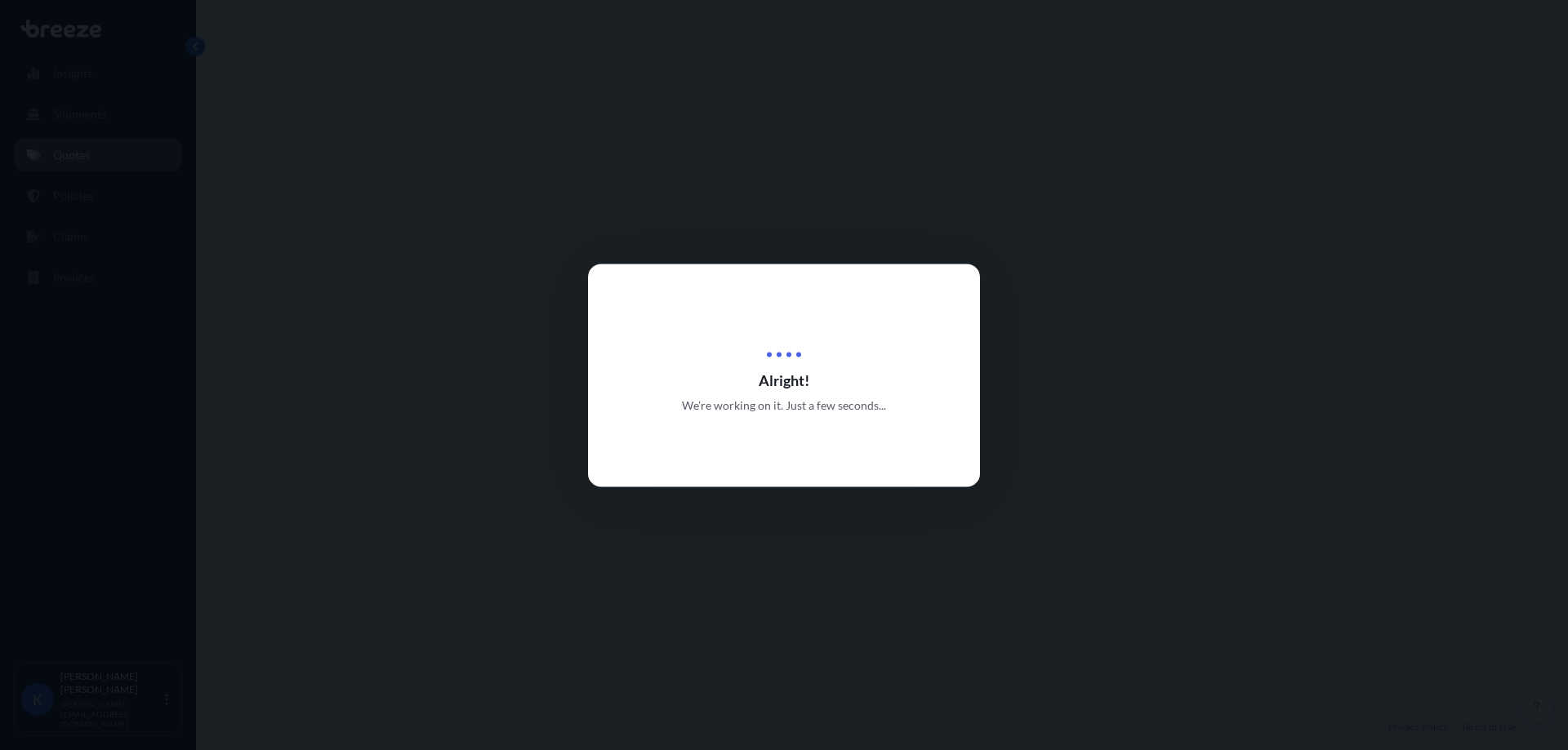
select select "Road"
select select "Sea"
select select "Road"
select select "1"
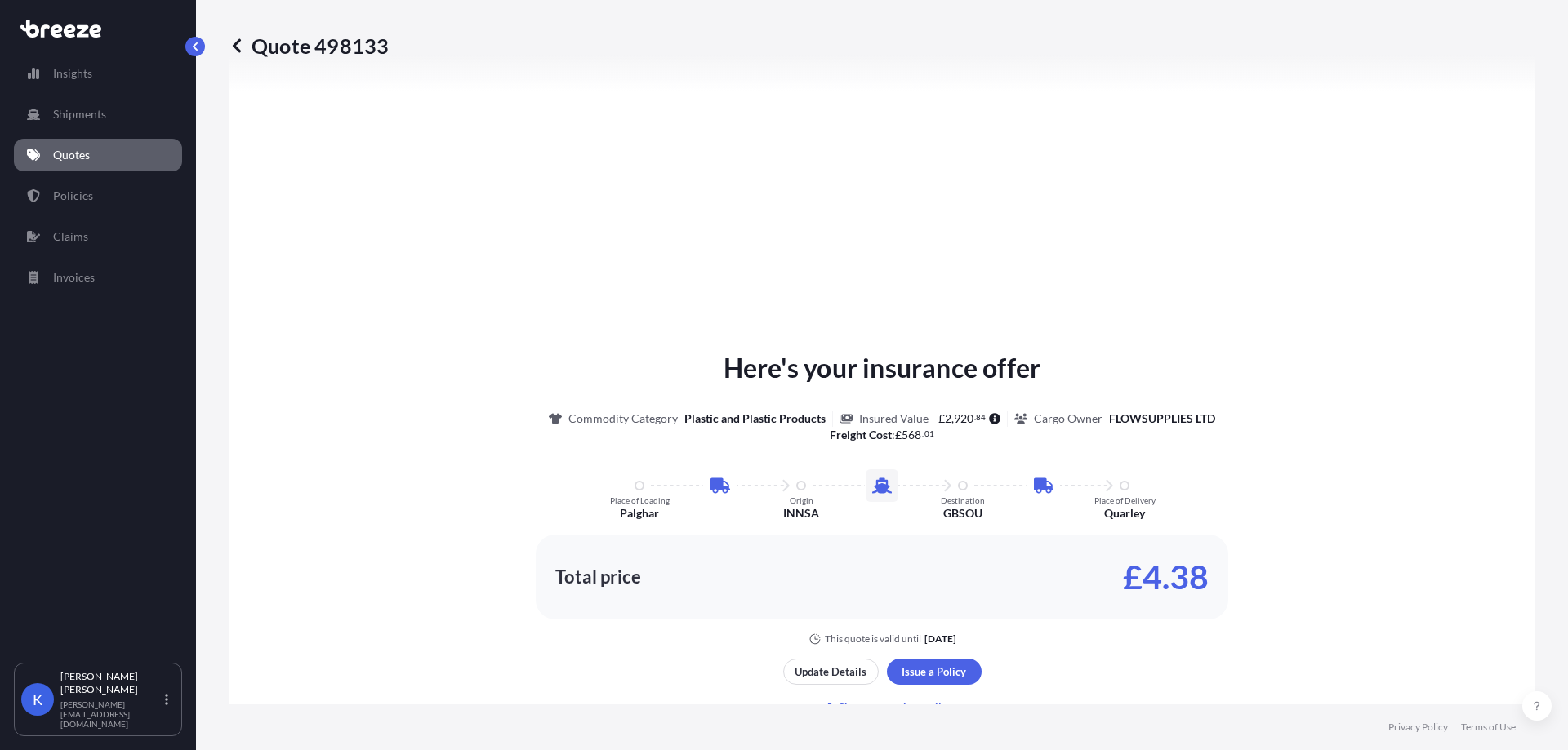
scroll to position [817, 0]
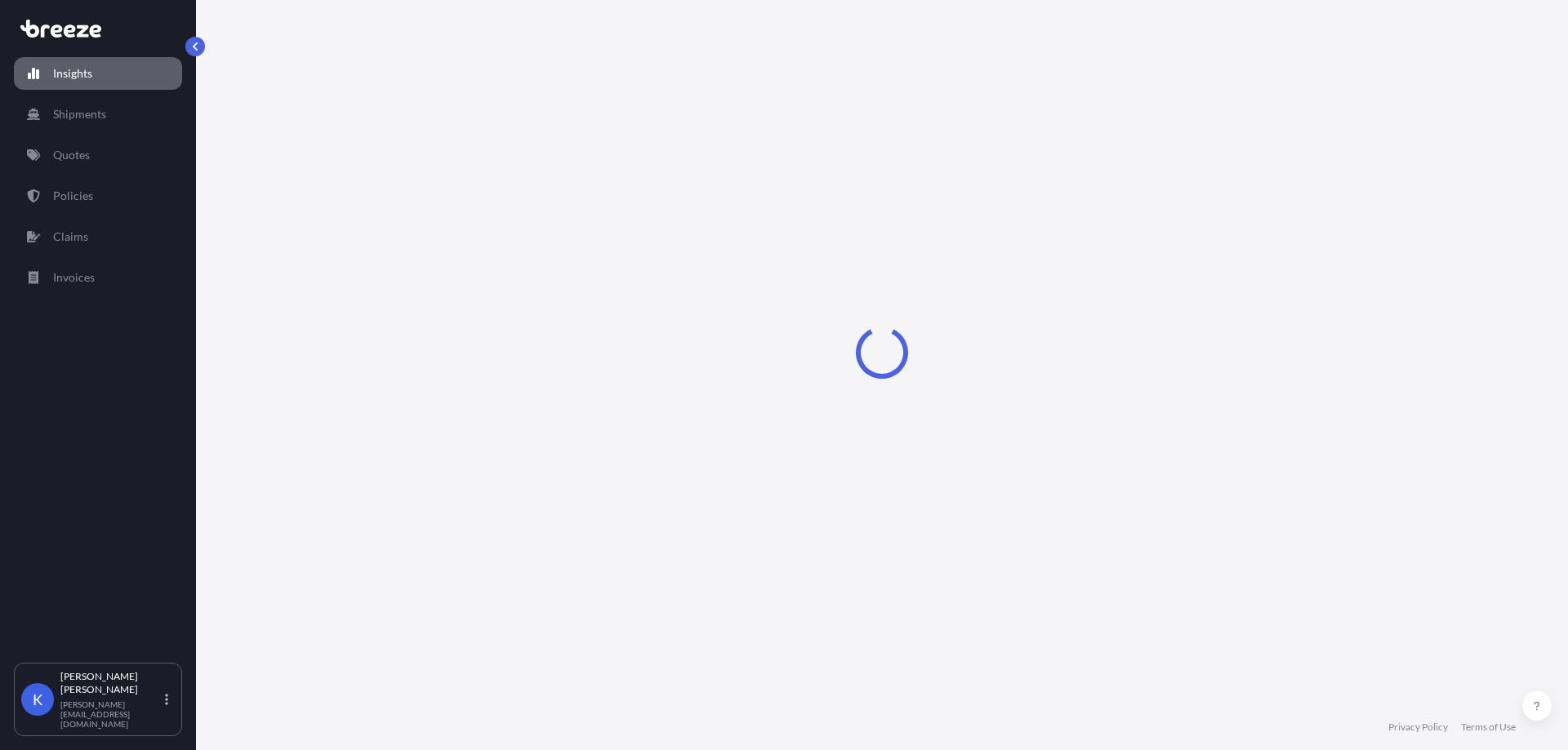
select select "2025"
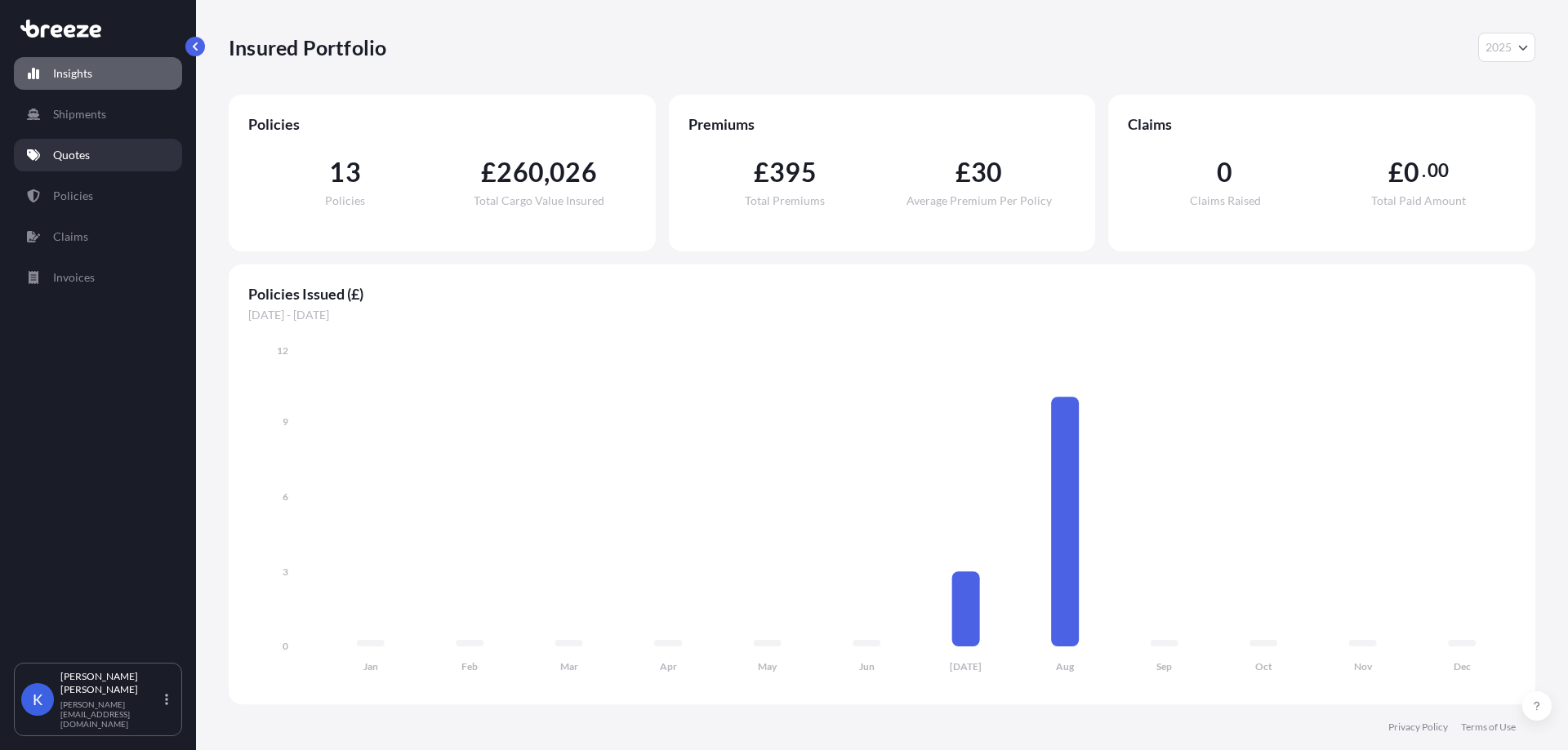
click at [93, 155] on link "Quotes" at bounding box center [98, 155] width 169 height 33
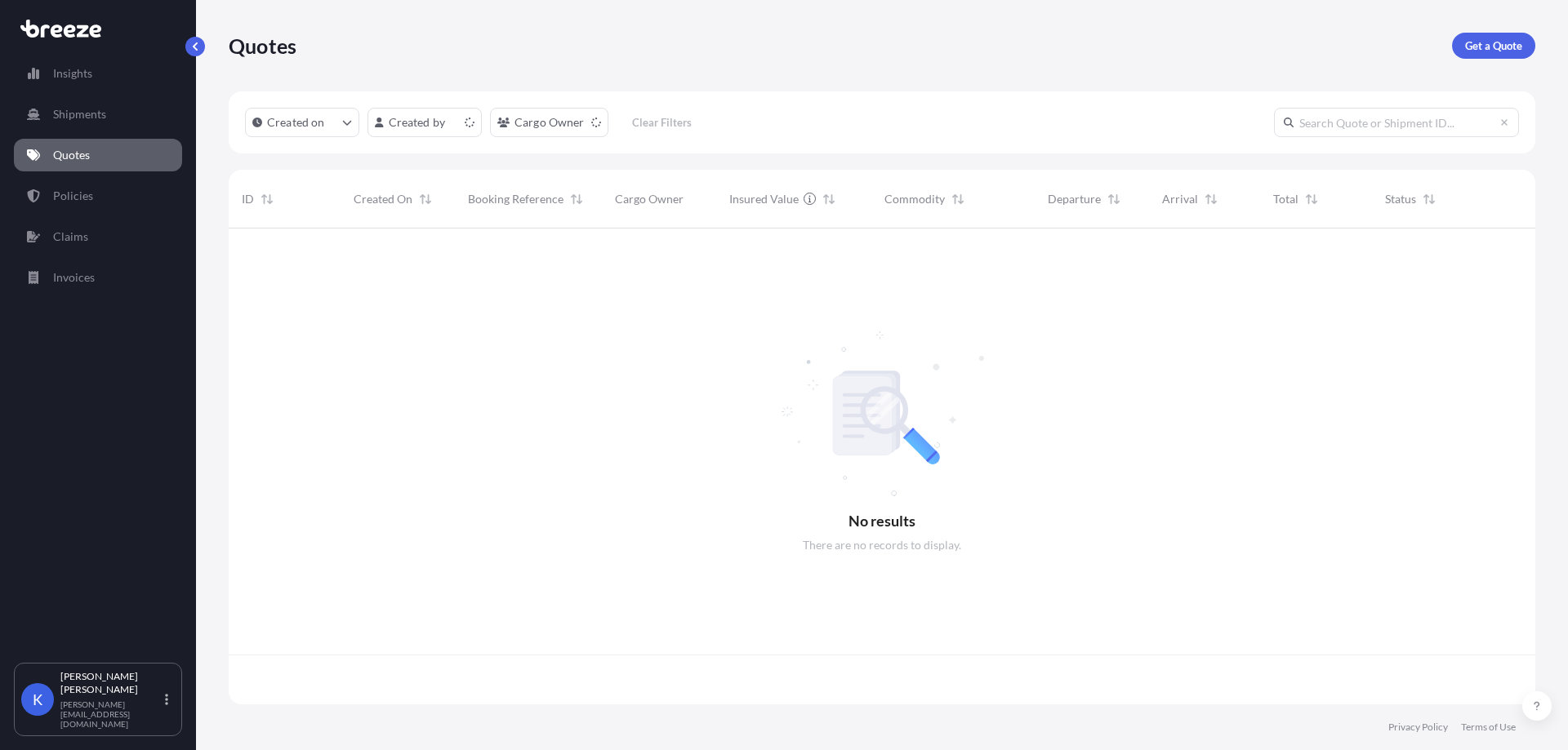
scroll to position [473, 1295]
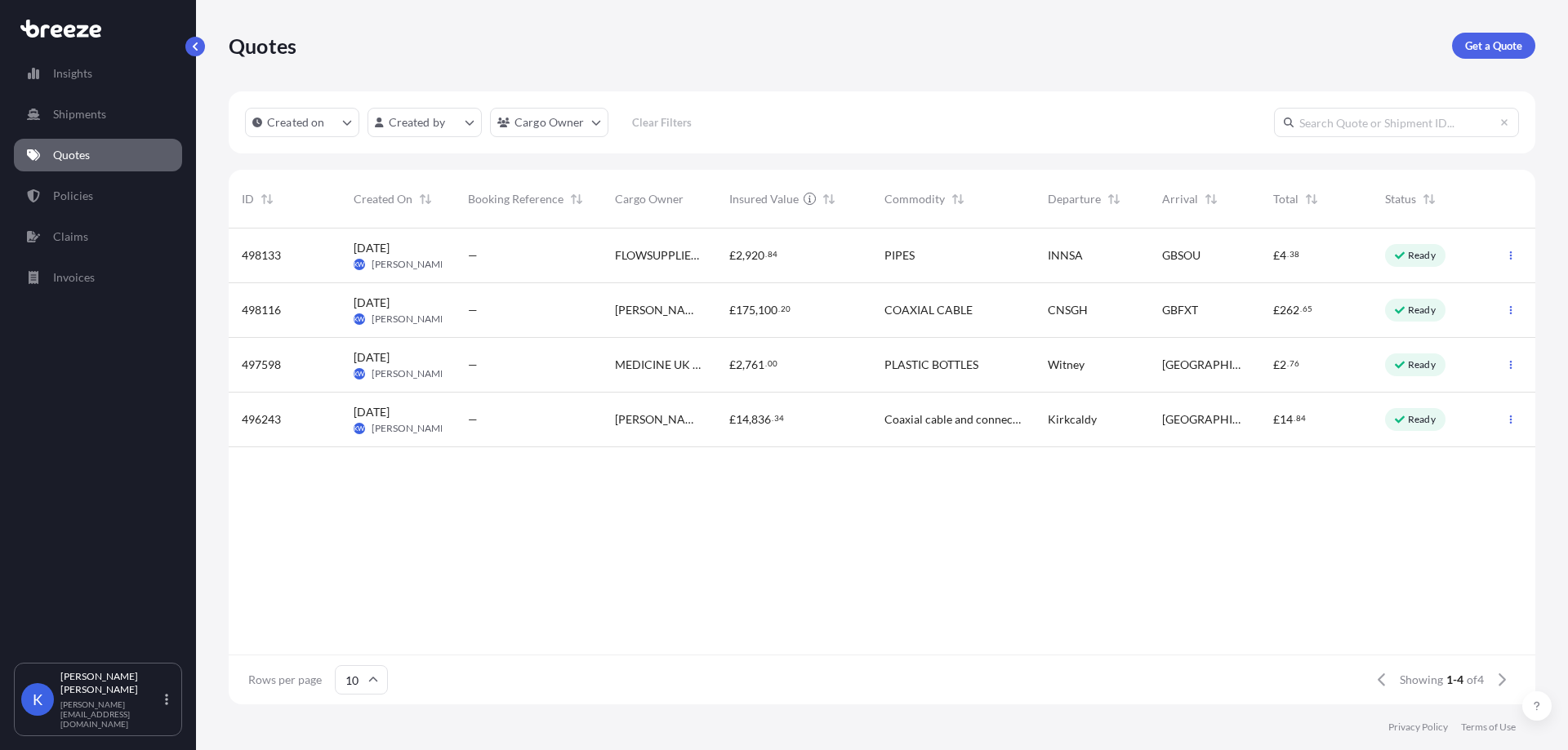
click at [498, 265] on div "—" at bounding box center [528, 255] width 147 height 55
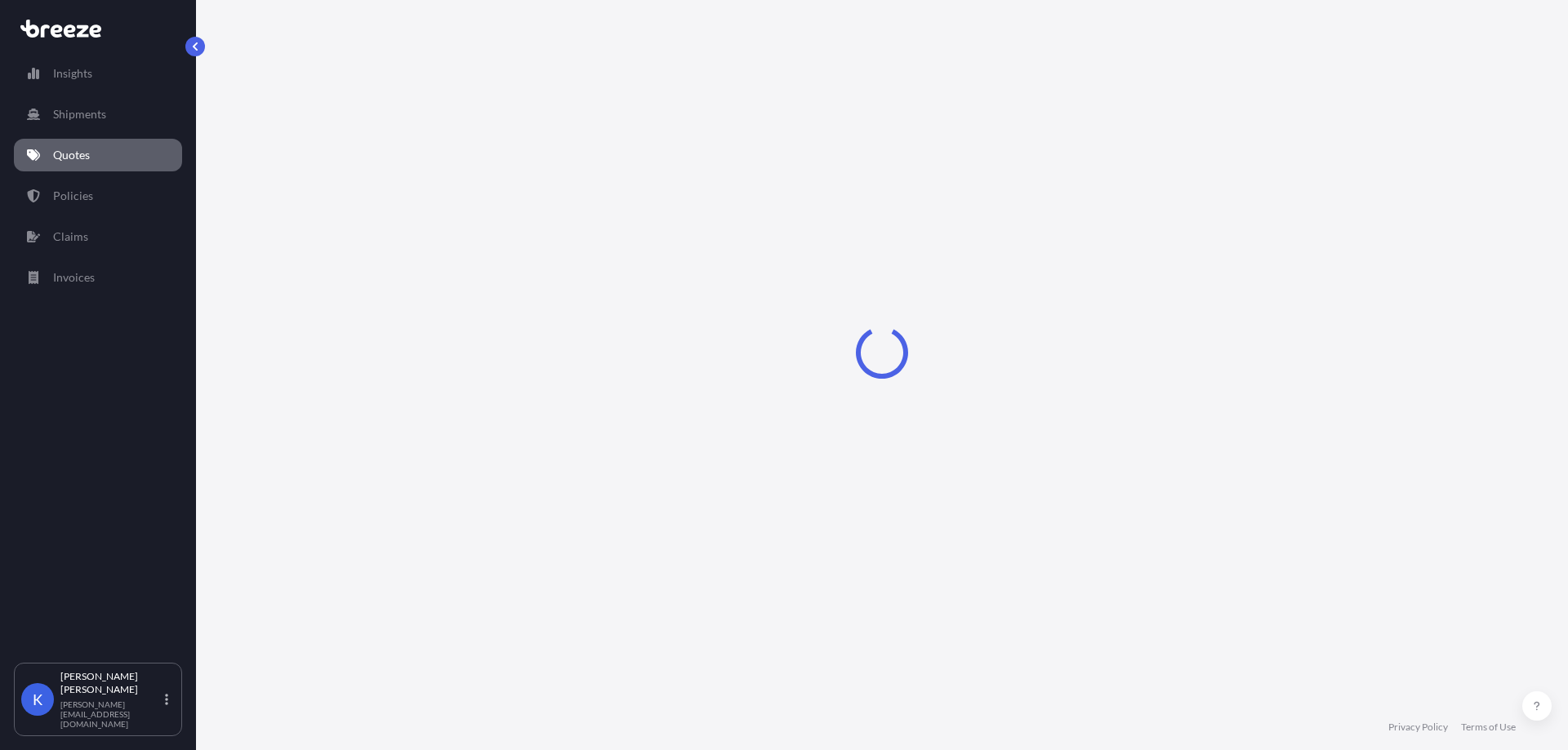
select select "Road"
select select "Sea"
select select "Road"
select select "1"
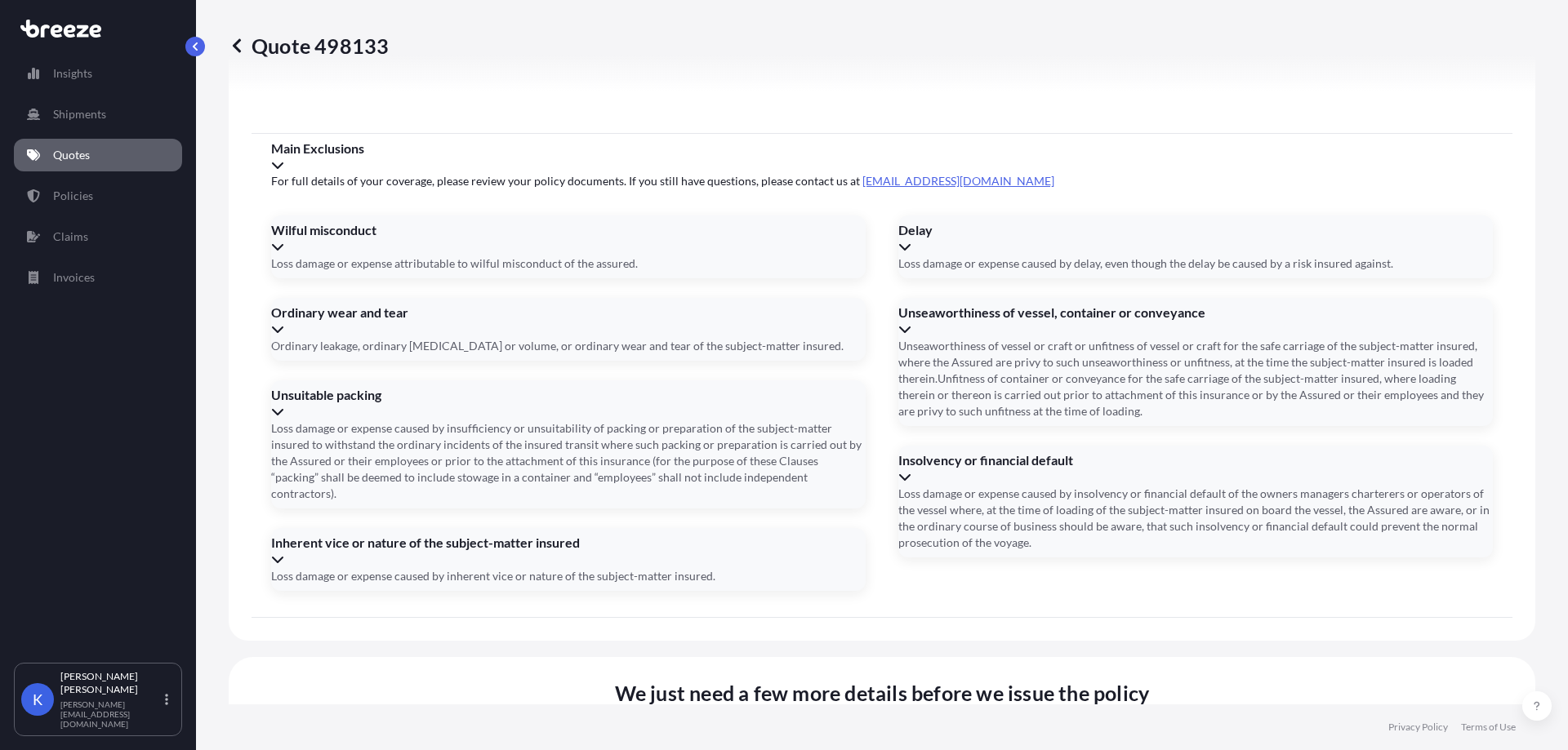
scroll to position [2164, 0]
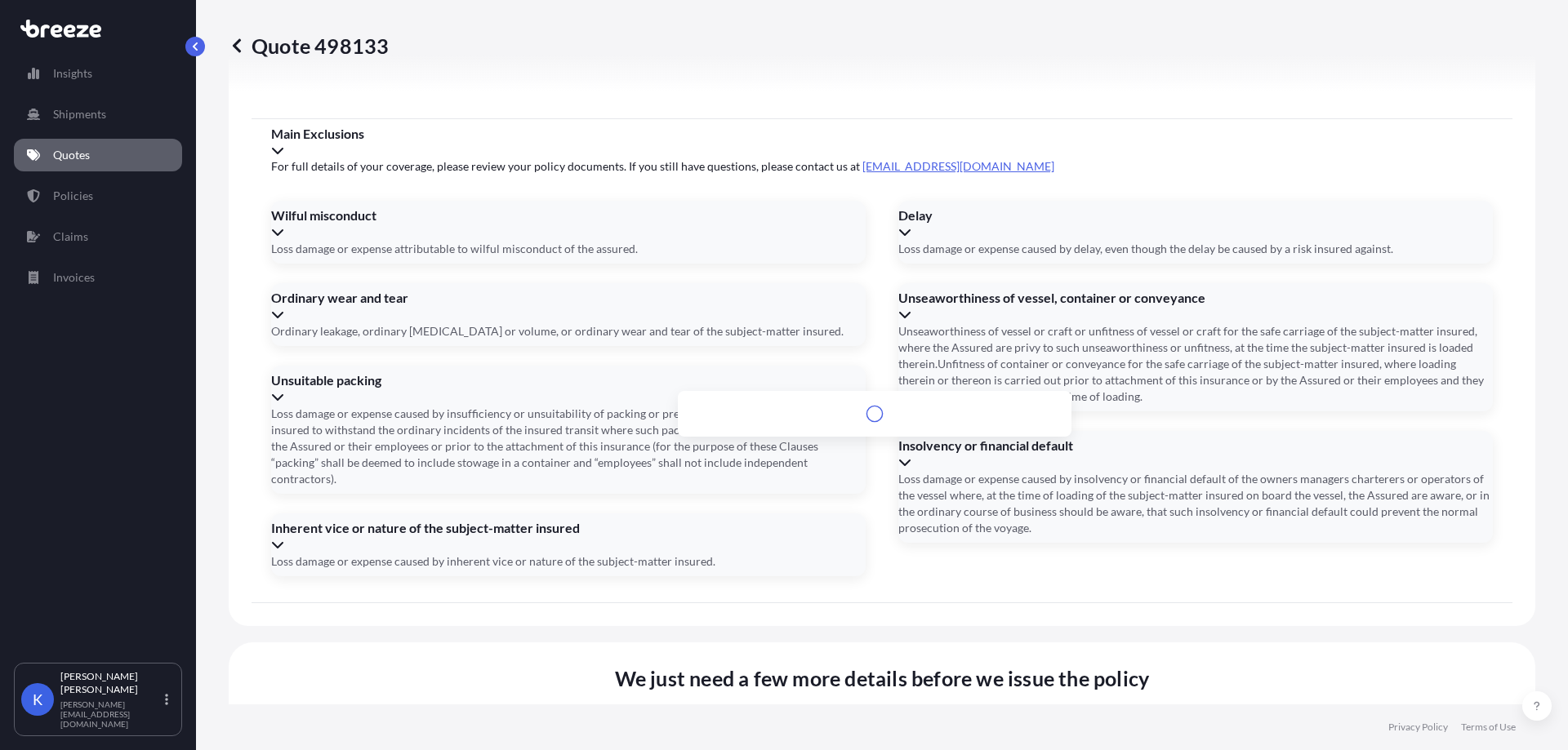
paste input "LAINS BUSINESS PARK"
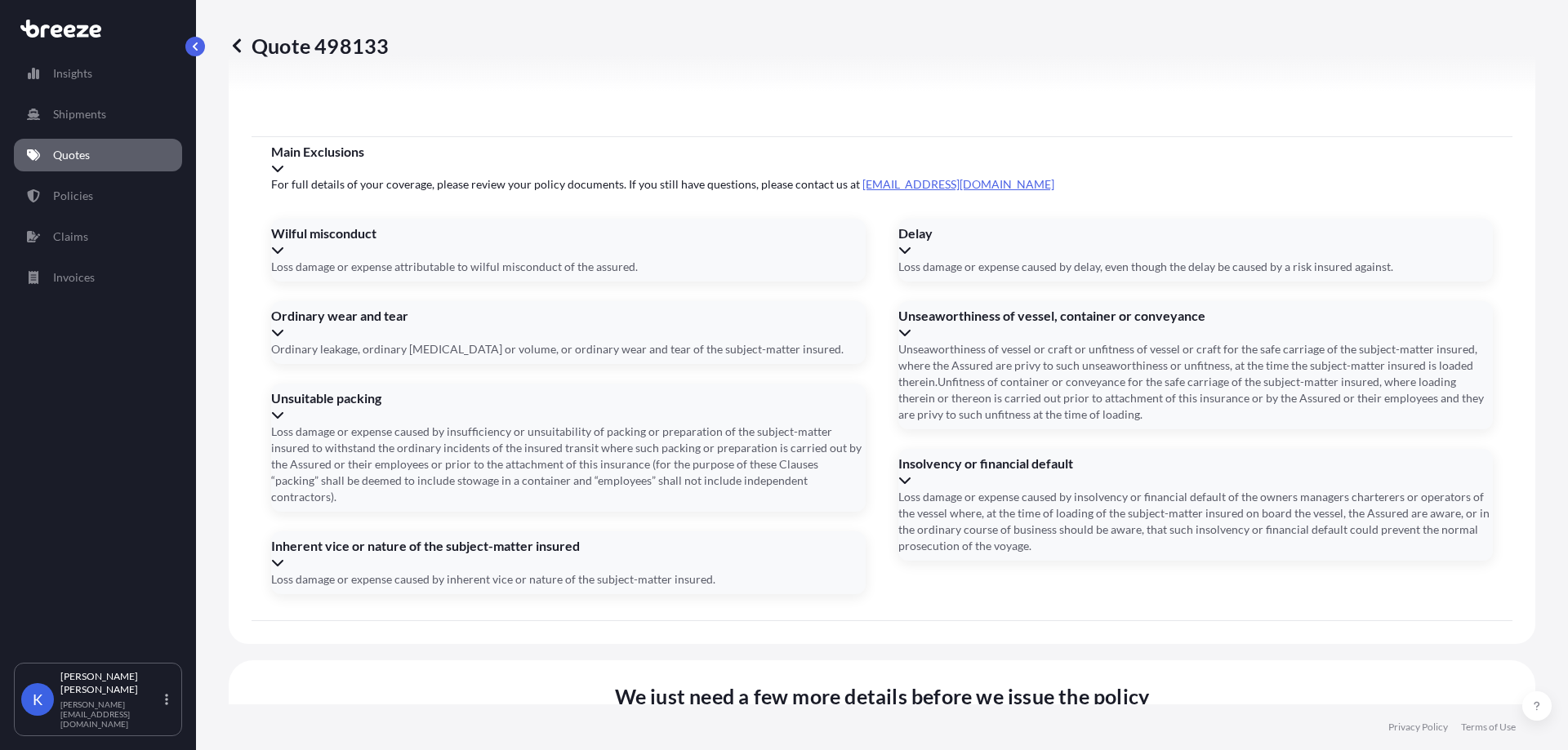
paste input "LAINS FARM"
drag, startPoint x: 877, startPoint y: 393, endPoint x: 662, endPoint y: 392, distance: 215.0
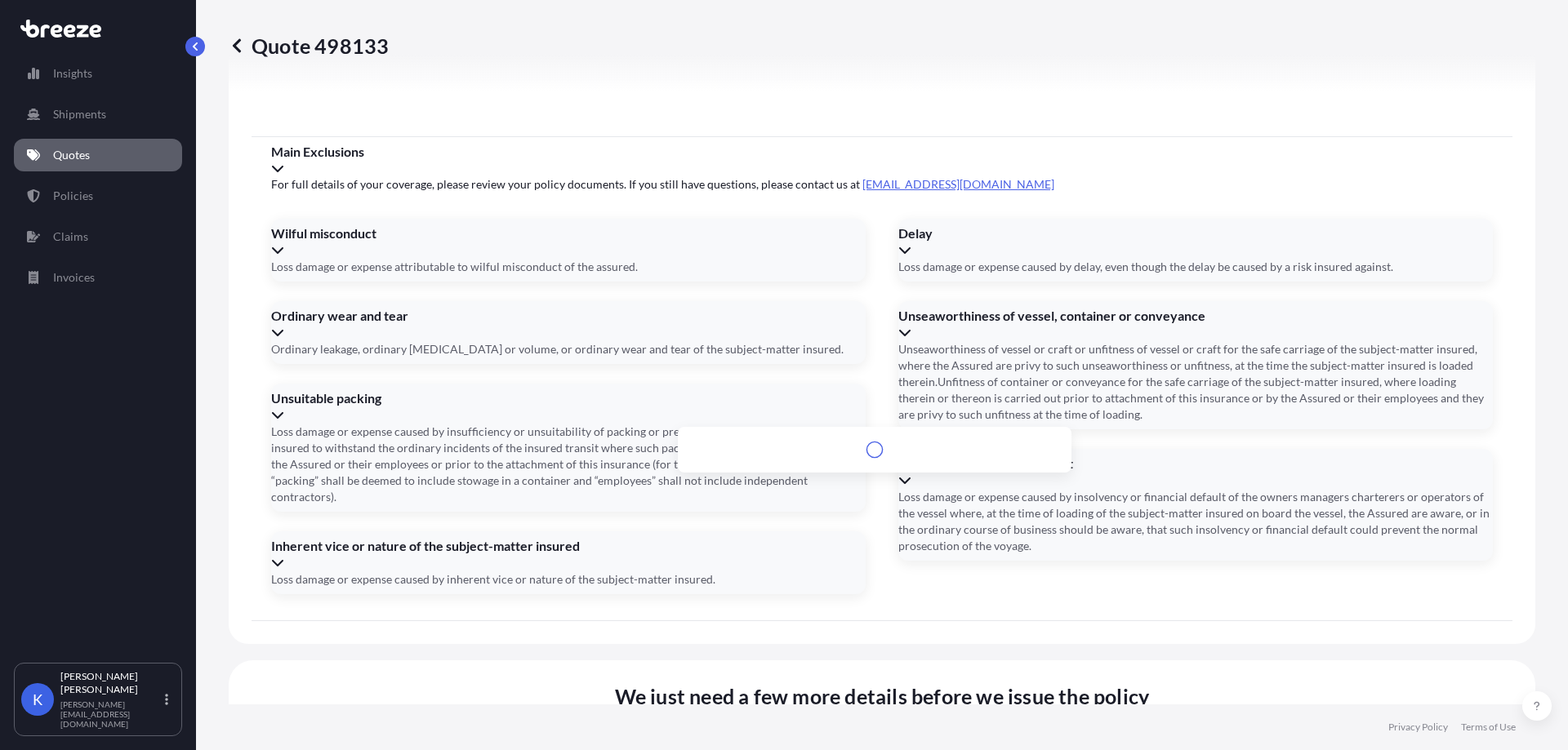
scroll to position [0, 0]
click at [872, 453] on li "Quarley, Andover SP11 8PX, [GEOGRAPHIC_DATA]" at bounding box center [874, 449] width 380 height 31
type input "Quarley, Andover SP11 8PX, [GEOGRAPHIC_DATA]"
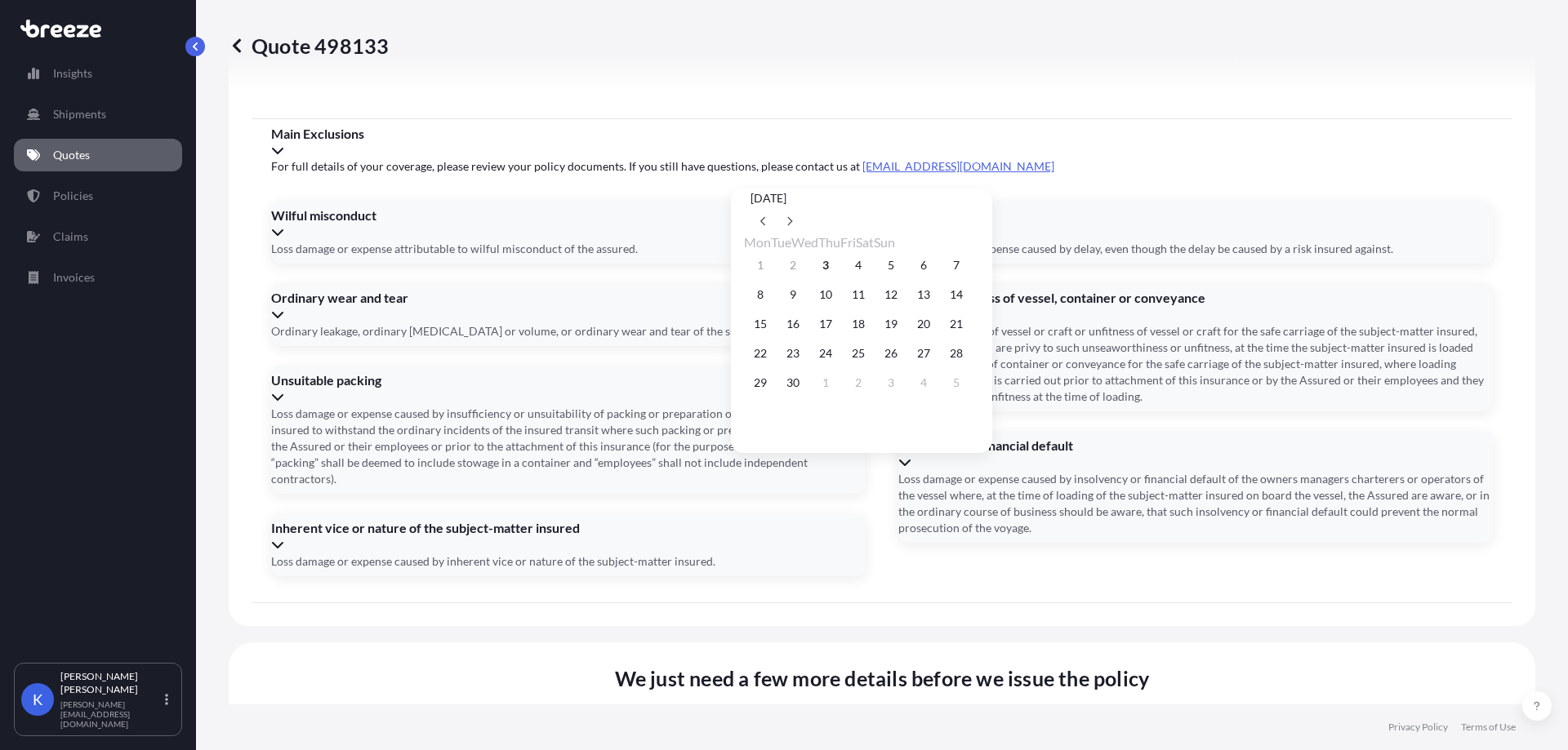
click at [980, 208] on div "September 2025" at bounding box center [862, 211] width 235 height 46
click at [793, 217] on icon at bounding box center [790, 221] width 5 height 9
click at [802, 302] on button "7" at bounding box center [793, 294] width 26 height 26
type input "07/10/2025"
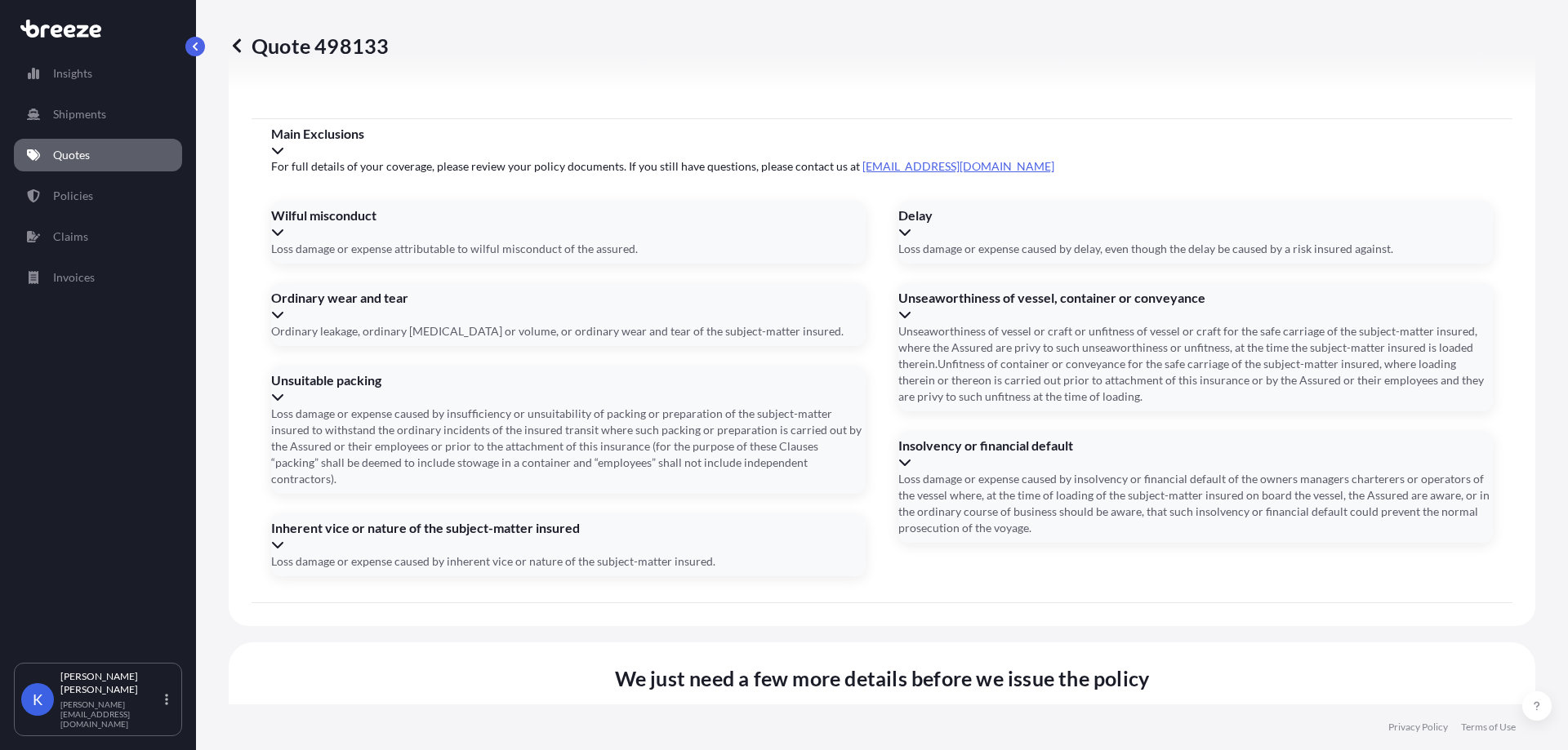
type input "sij002347"
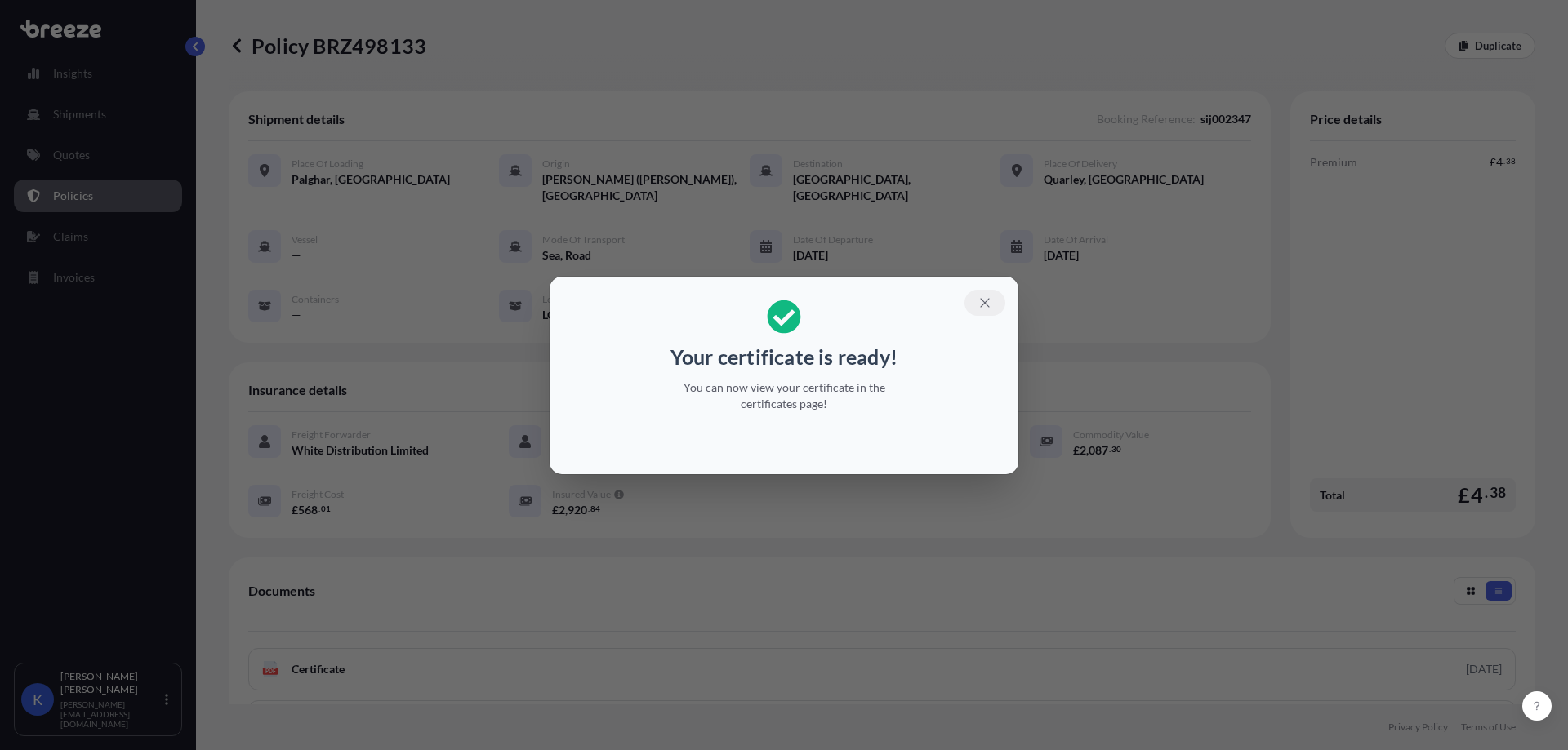
click at [990, 301] on icon "button" at bounding box center [984, 302] width 15 height 15
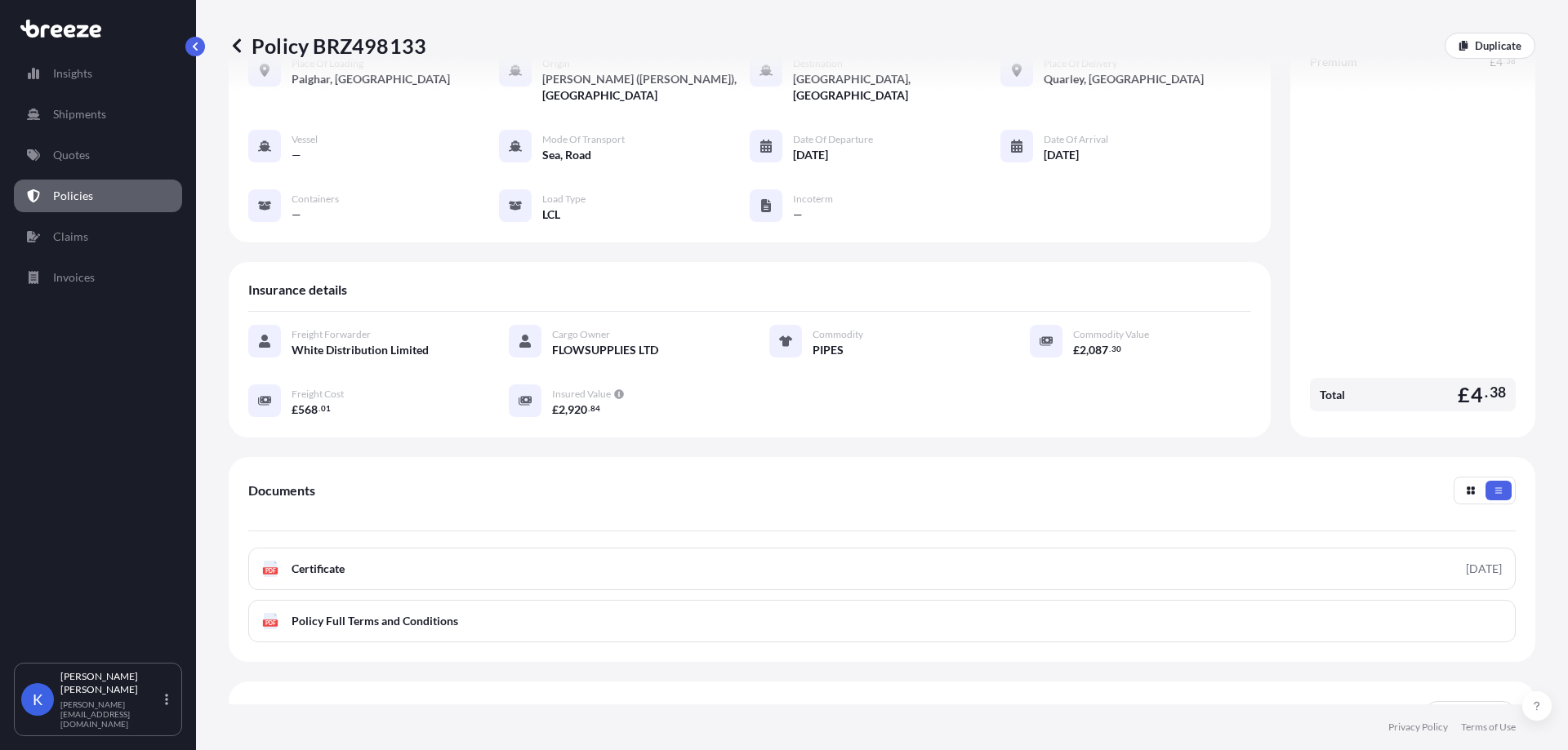
scroll to position [215, 0]
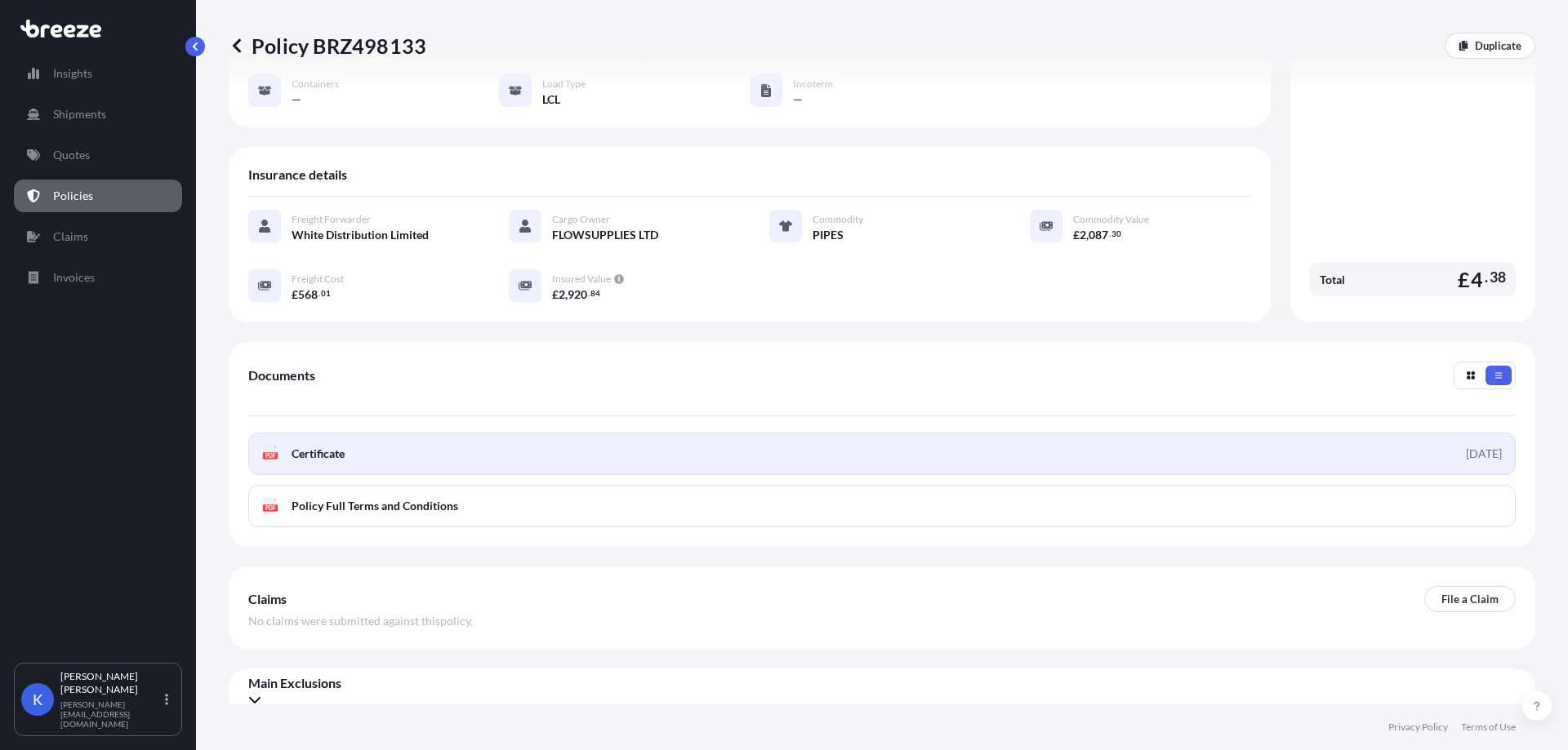
click at [417, 441] on link "PDF Certificate 2025-09-03" at bounding box center [882, 454] width 1267 height 43
